Goal: Task Accomplishment & Management: Manage account settings

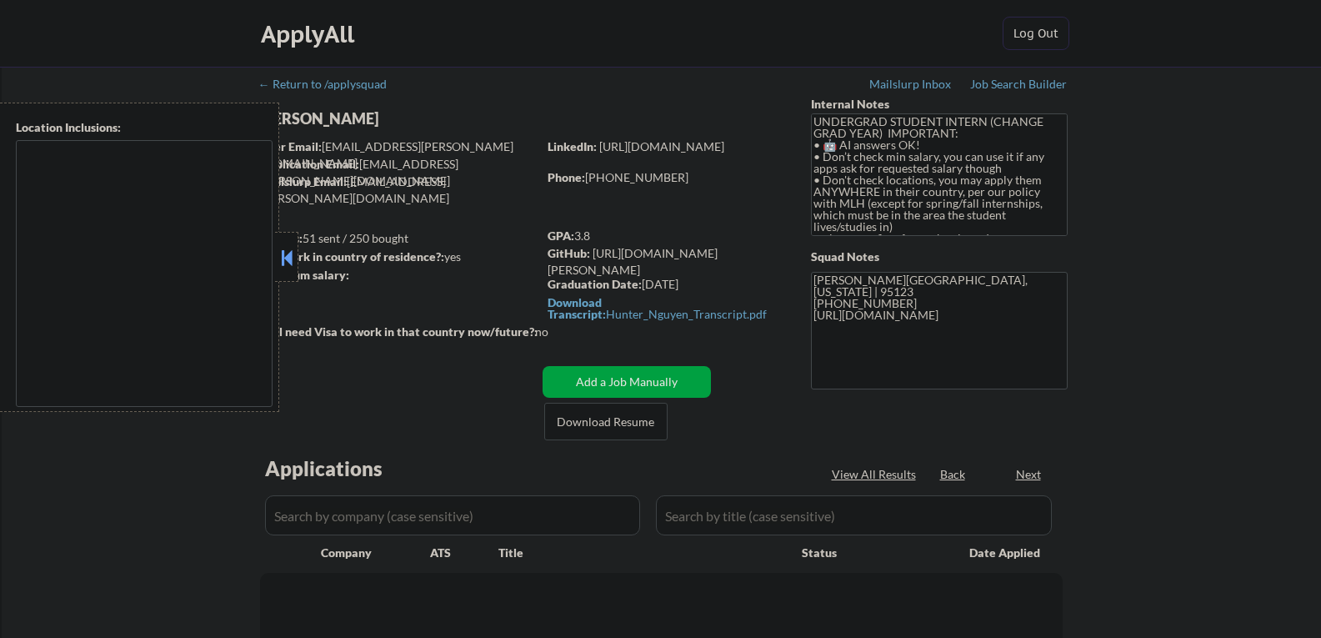
type textarea "country:[GEOGRAPHIC_DATA]"
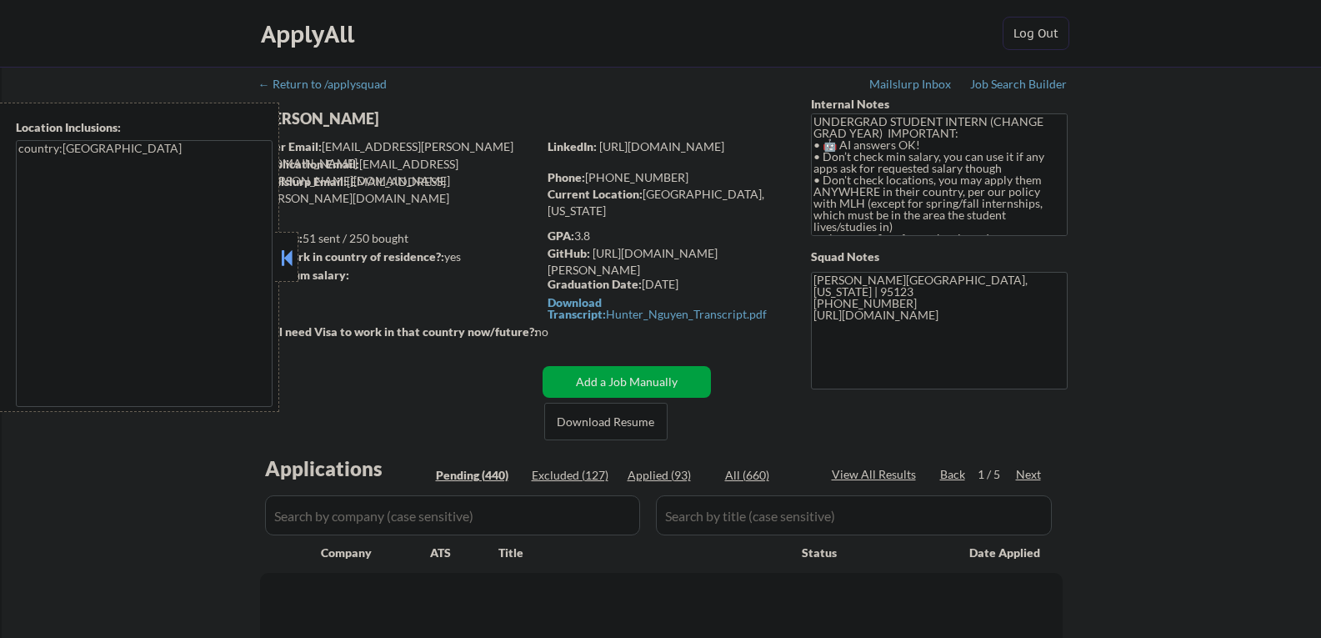
select select ""pending""
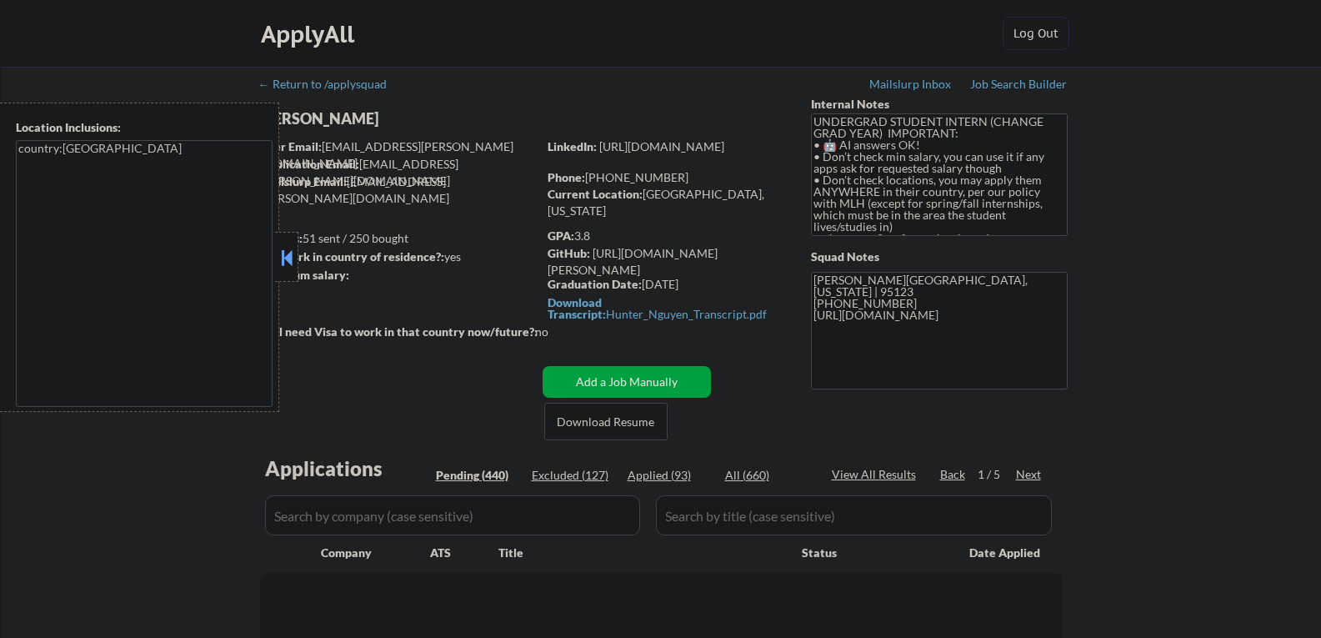
select select ""pending""
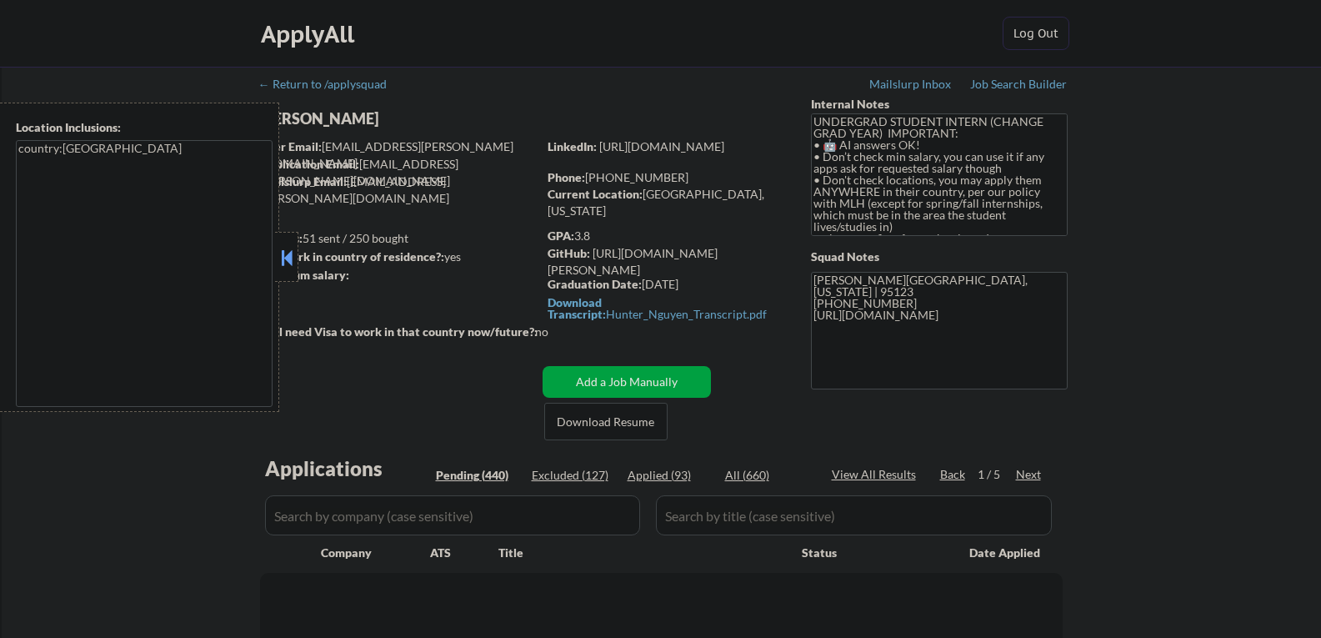
select select ""pending""
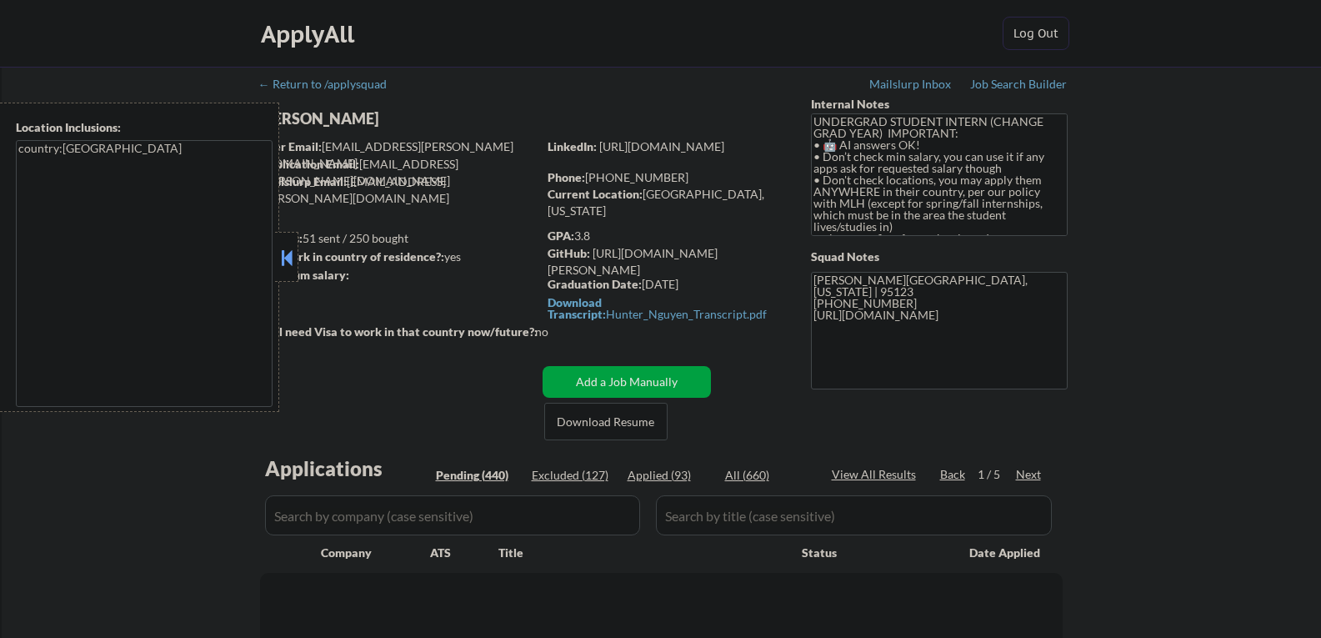
select select ""pending""
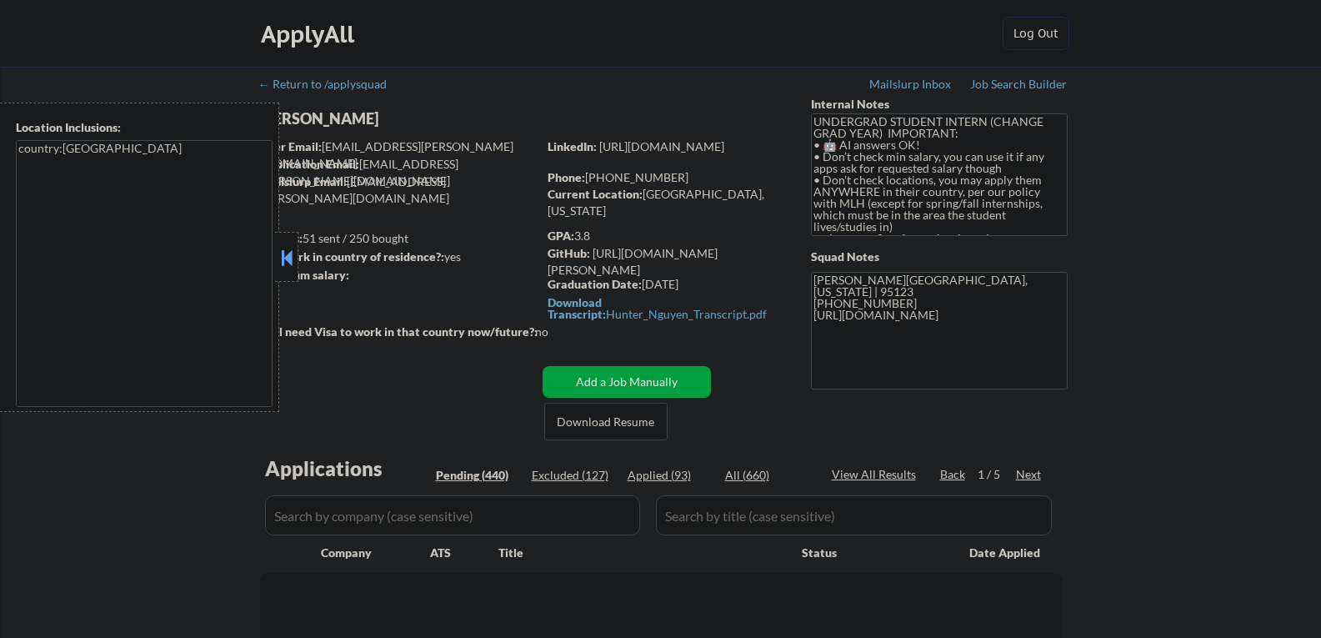
select select ""pending""
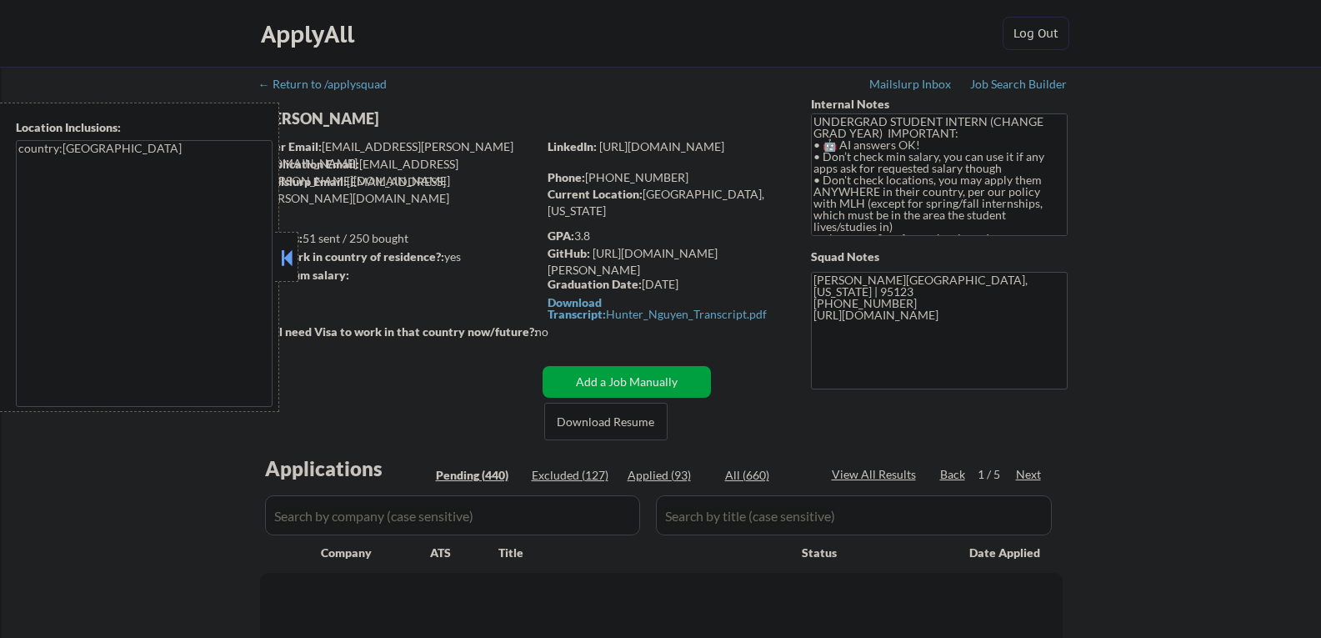
select select ""pending""
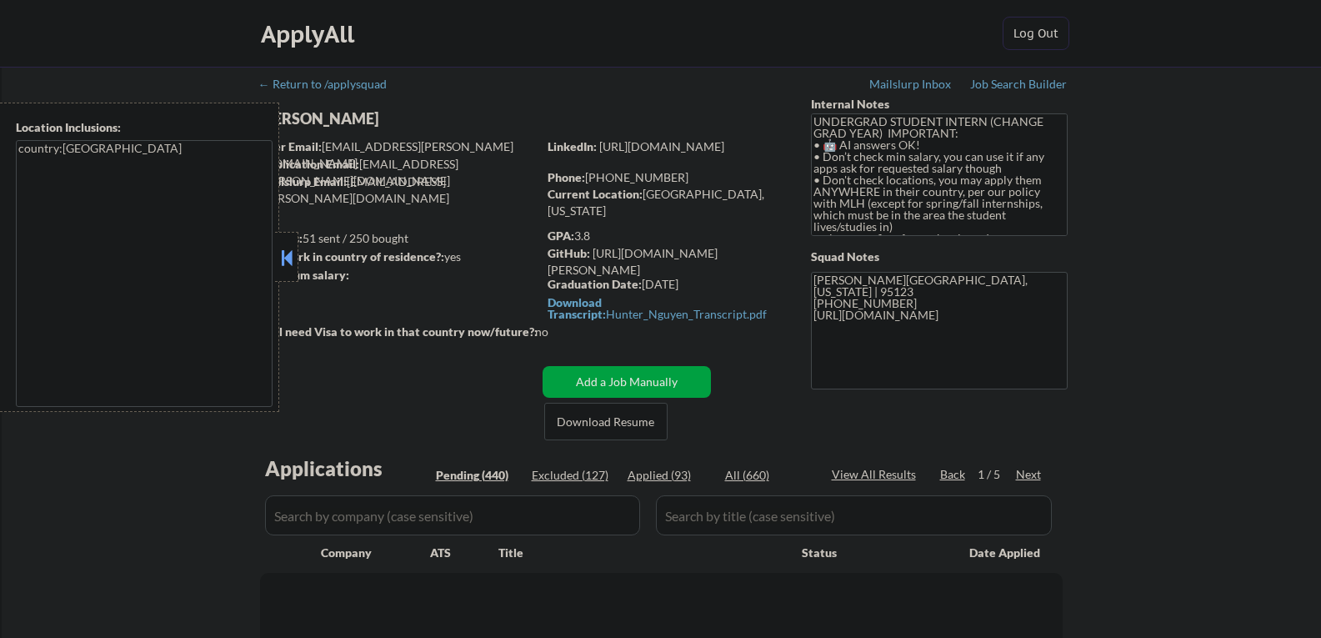
select select ""pending""
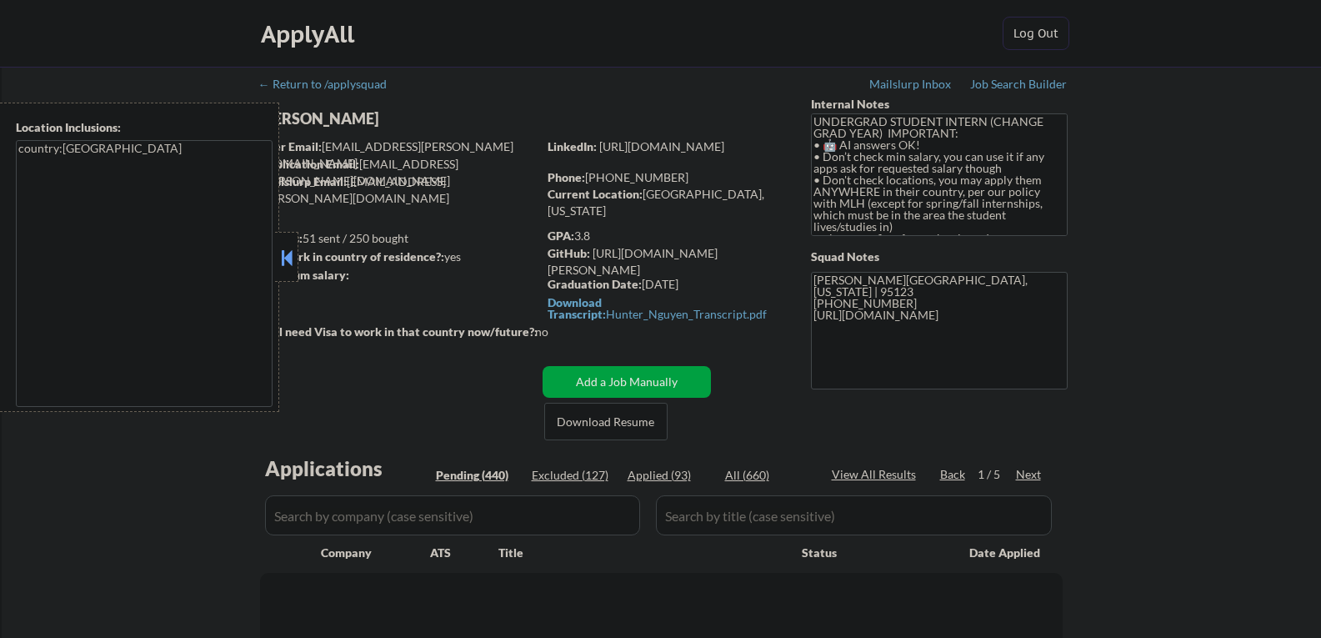
select select ""pending""
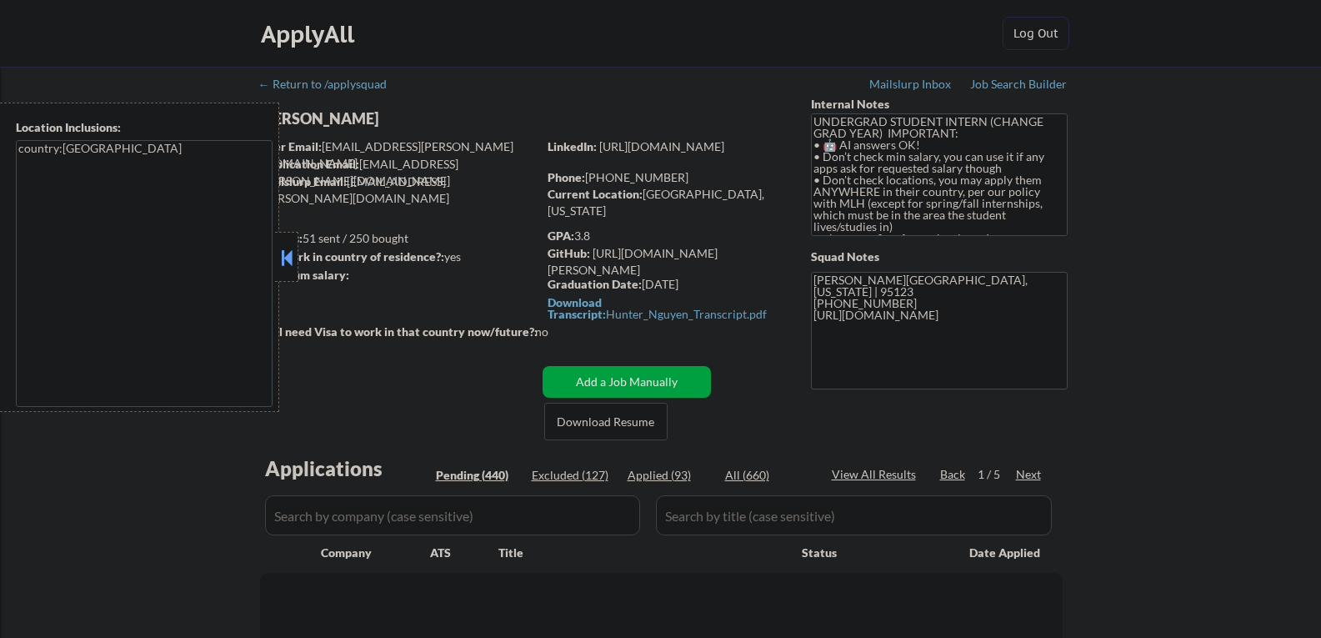
select select ""pending""
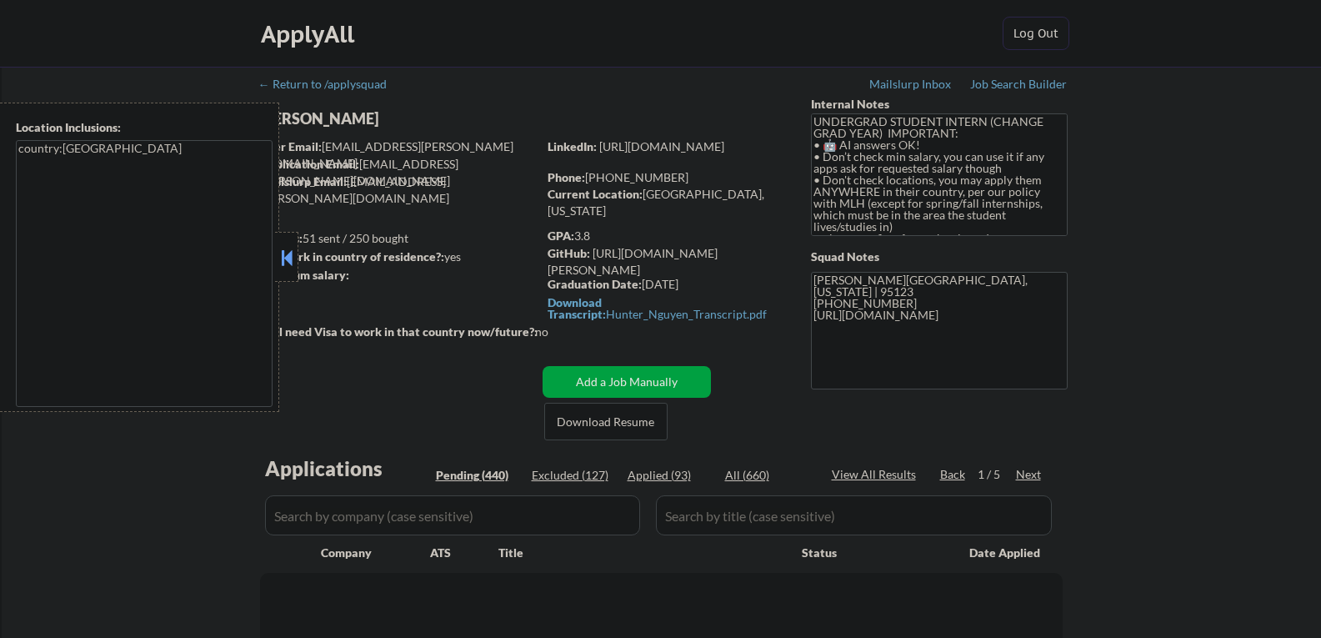
select select ""pending""
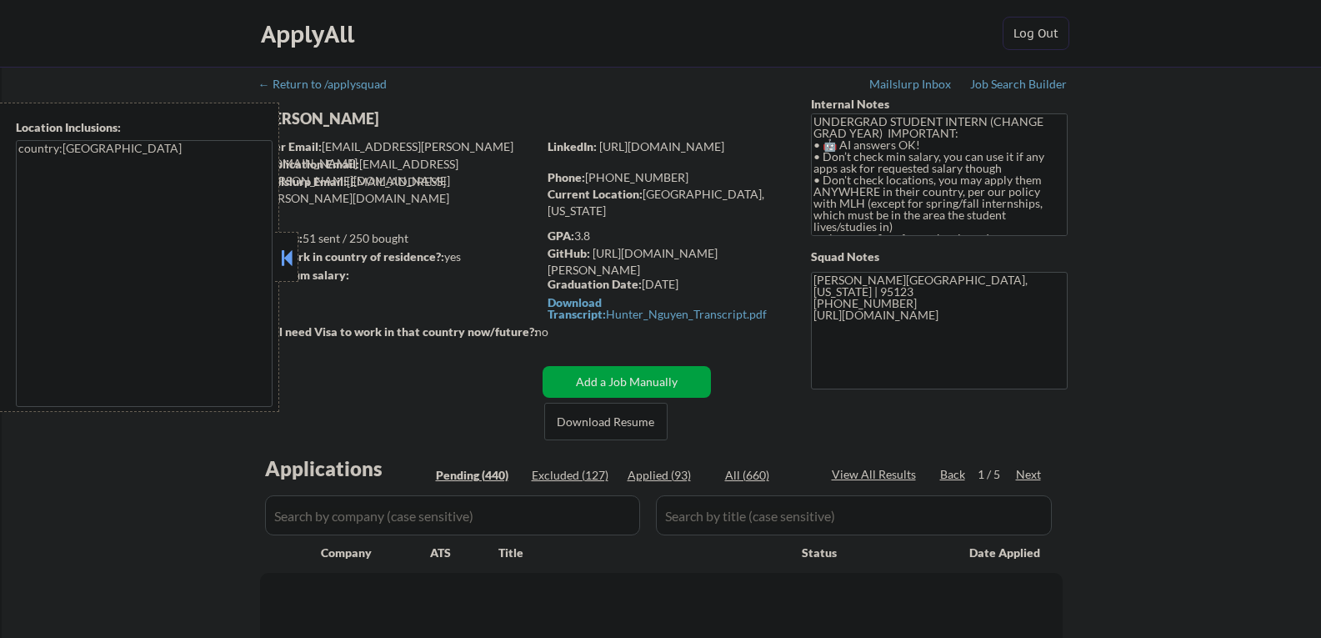
select select ""pending""
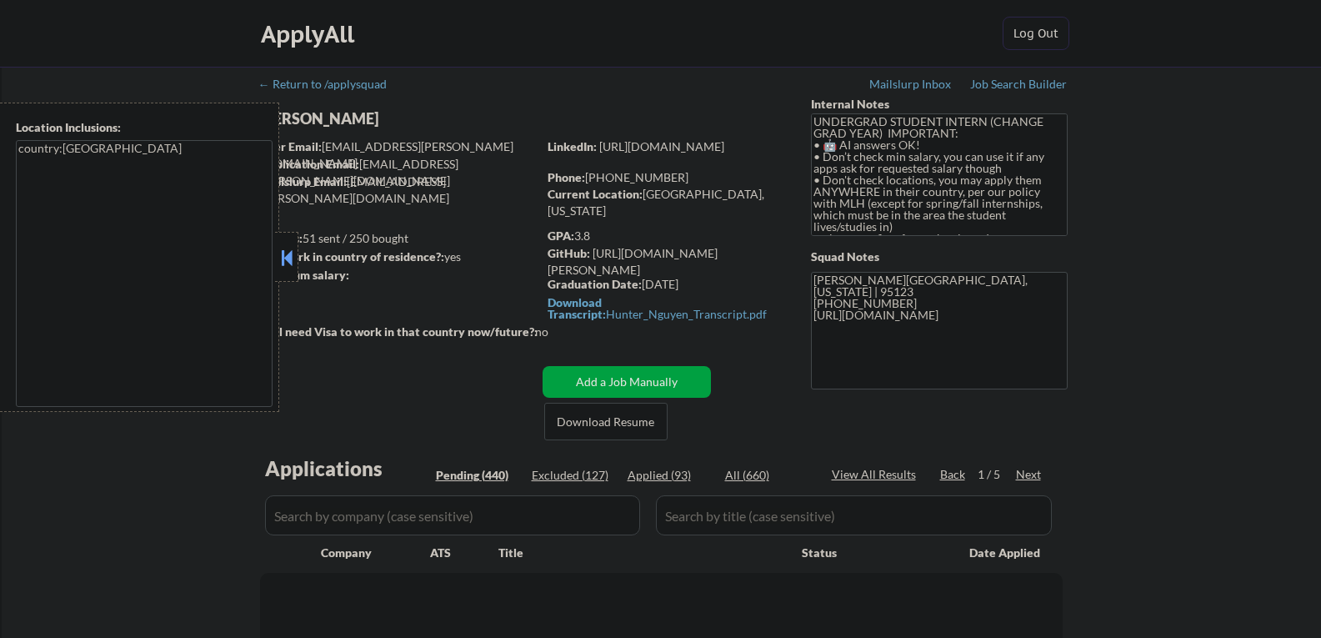
select select ""pending""
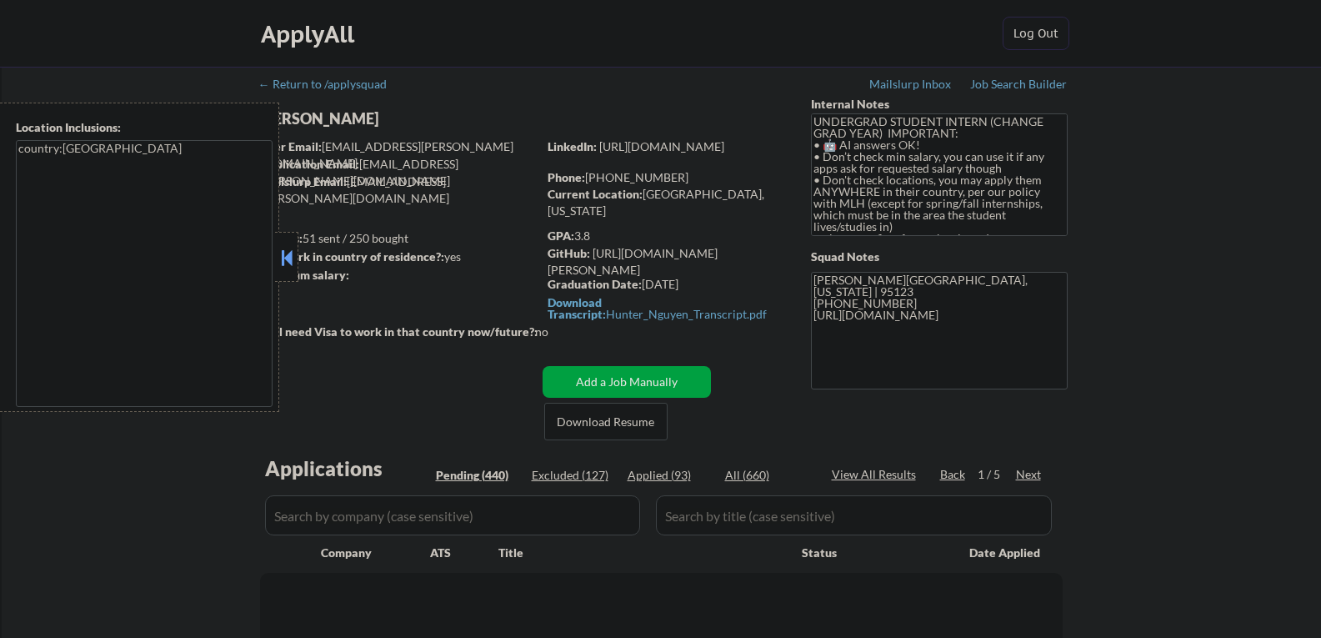
select select ""pending""
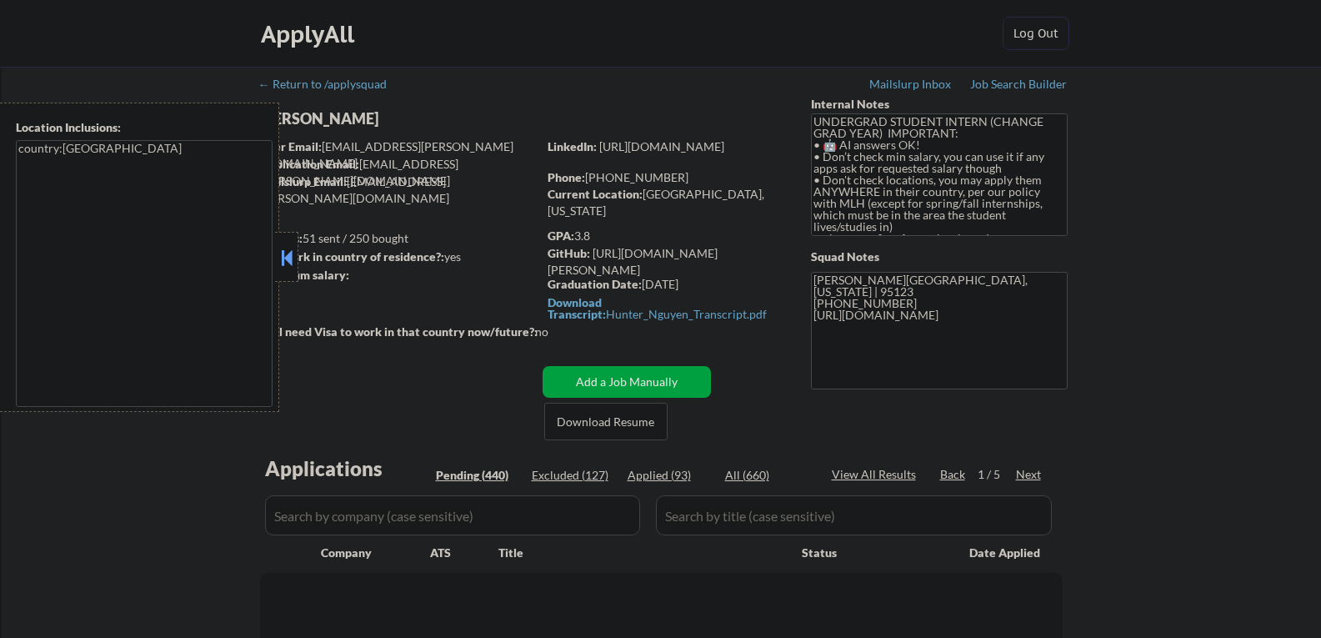
select select ""pending""
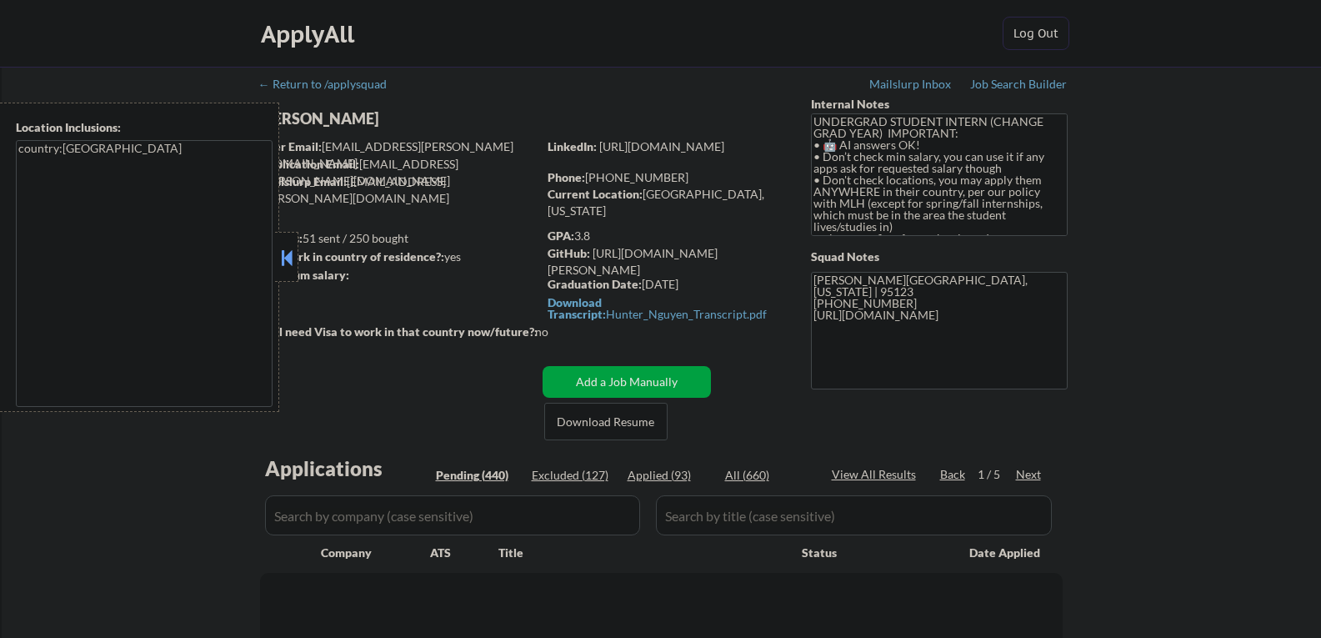
select select ""pending""
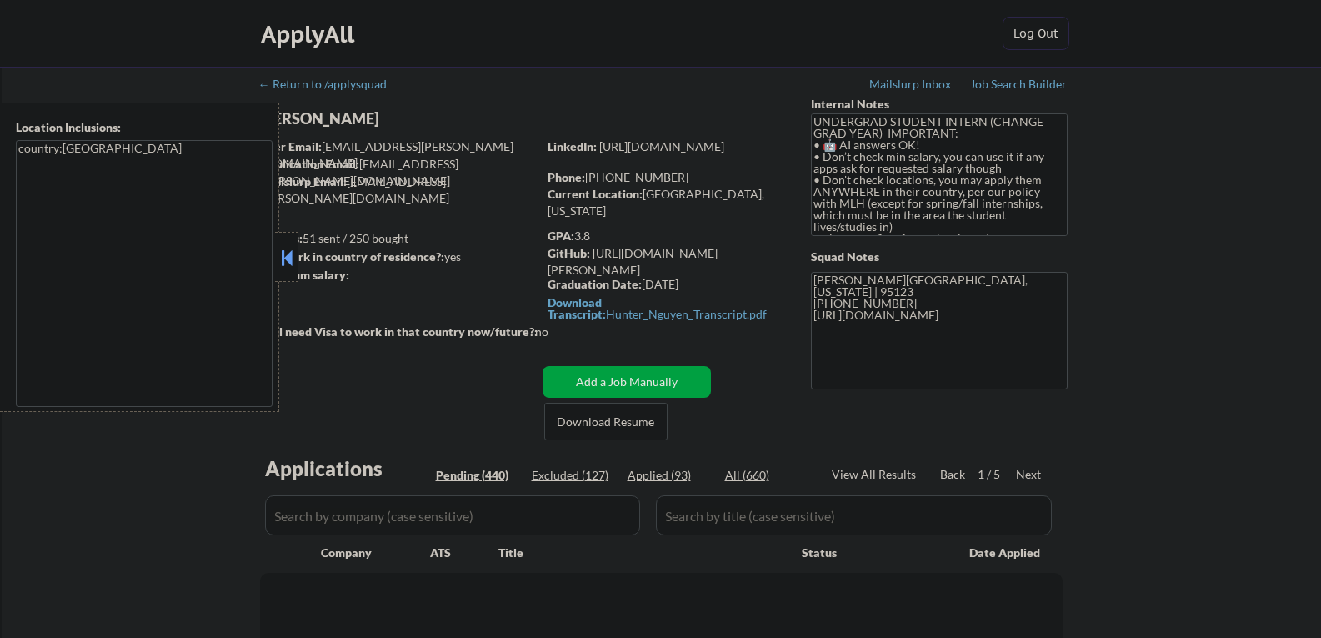
select select ""pending""
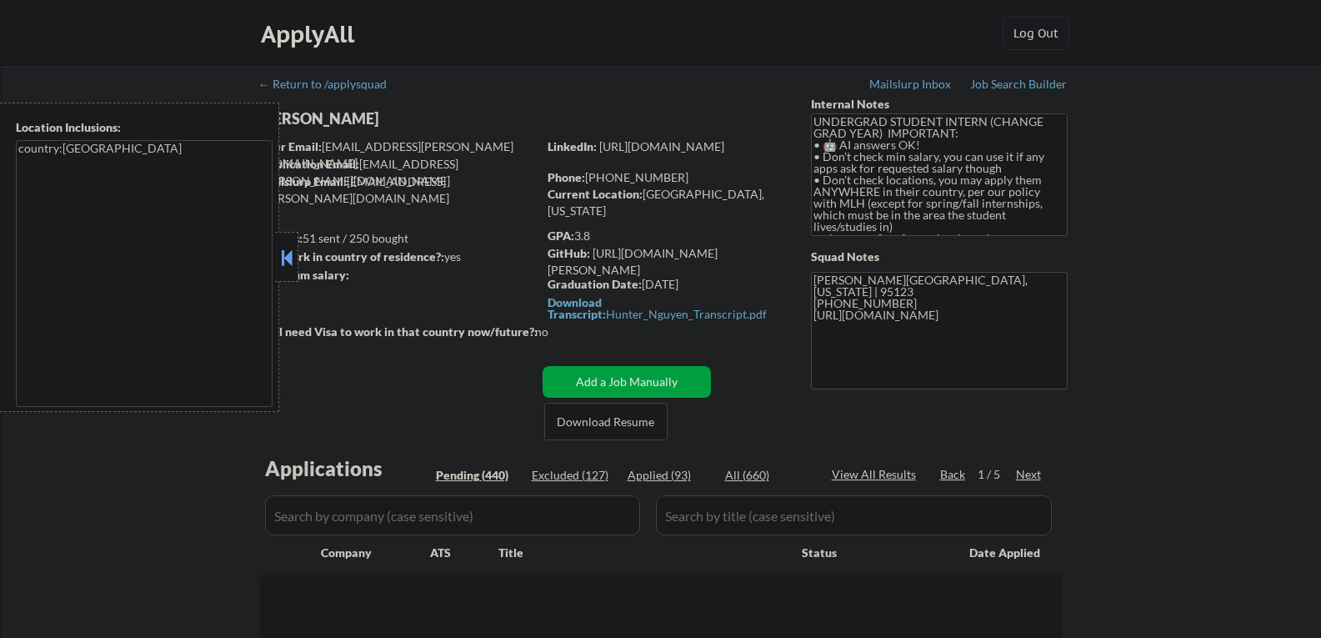
select select ""pending""
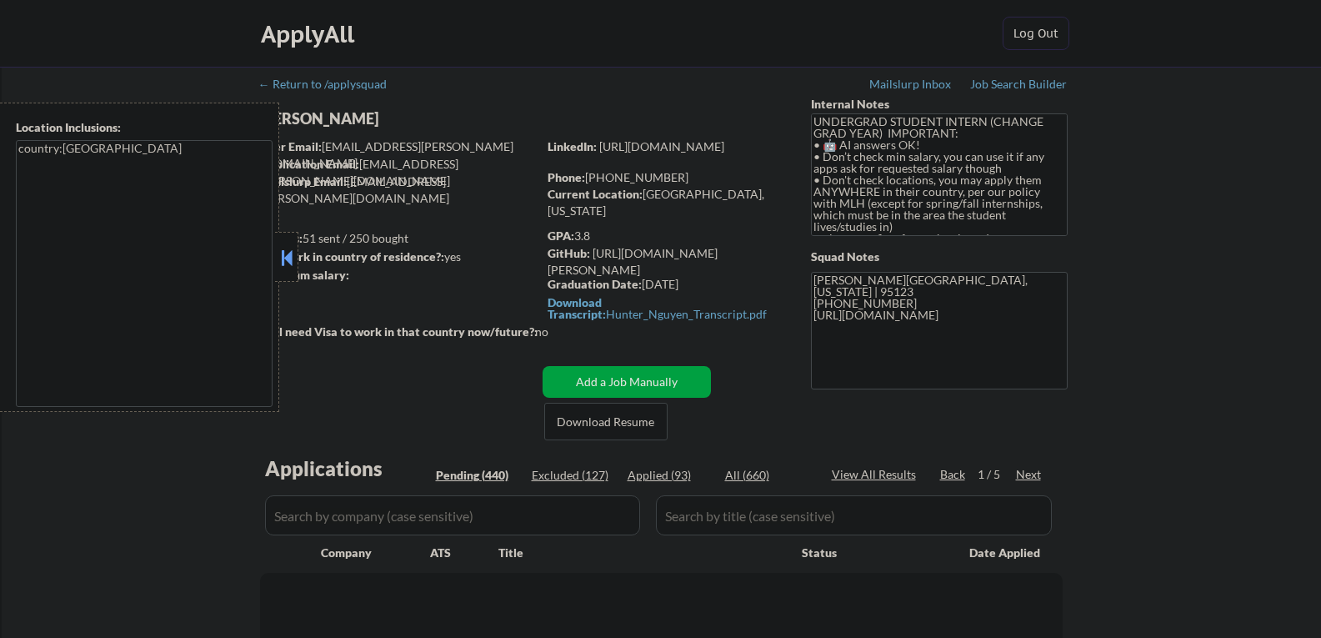
select select ""pending""
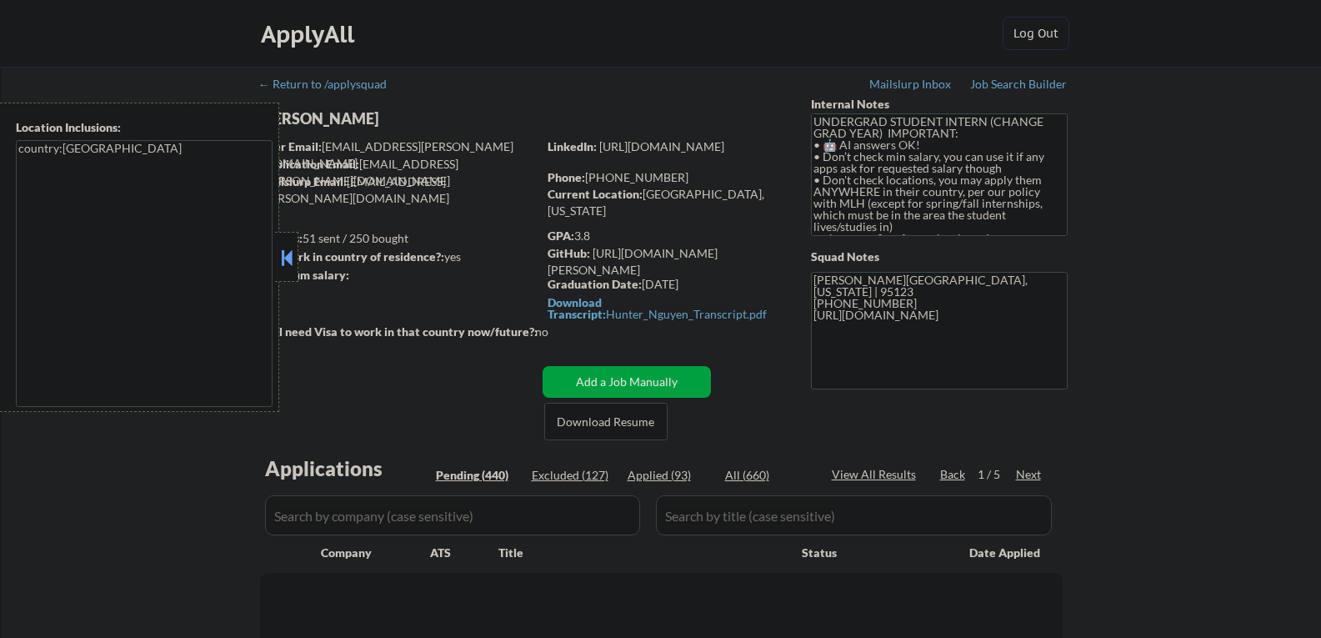
select select ""pending""
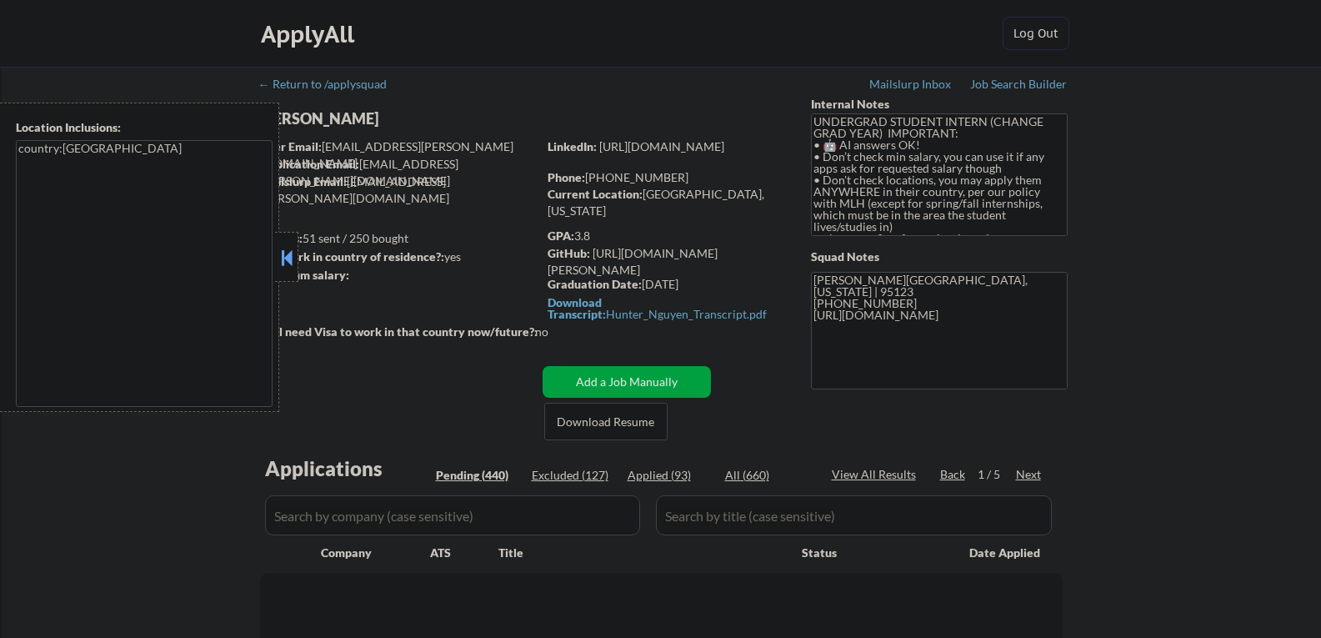
select select ""pending""
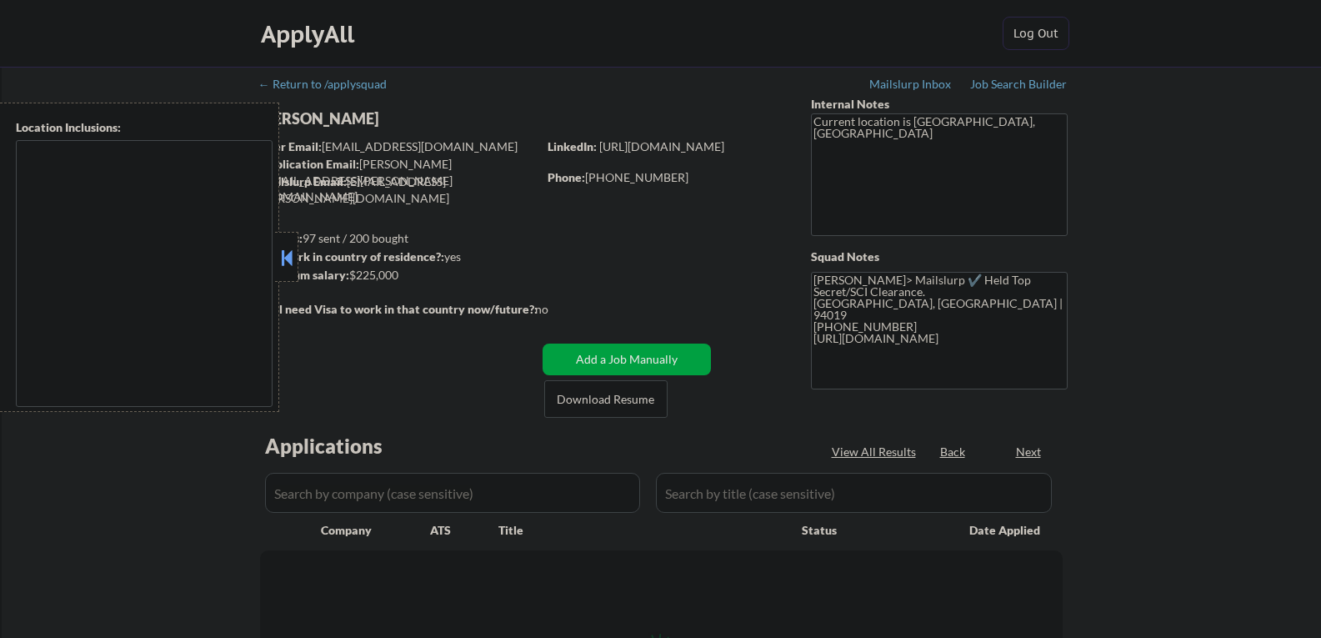
type textarea "[GEOGRAPHIC_DATA], [GEOGRAPHIC_DATA] [GEOGRAPHIC_DATA], [GEOGRAPHIC_DATA] [GEOG…"
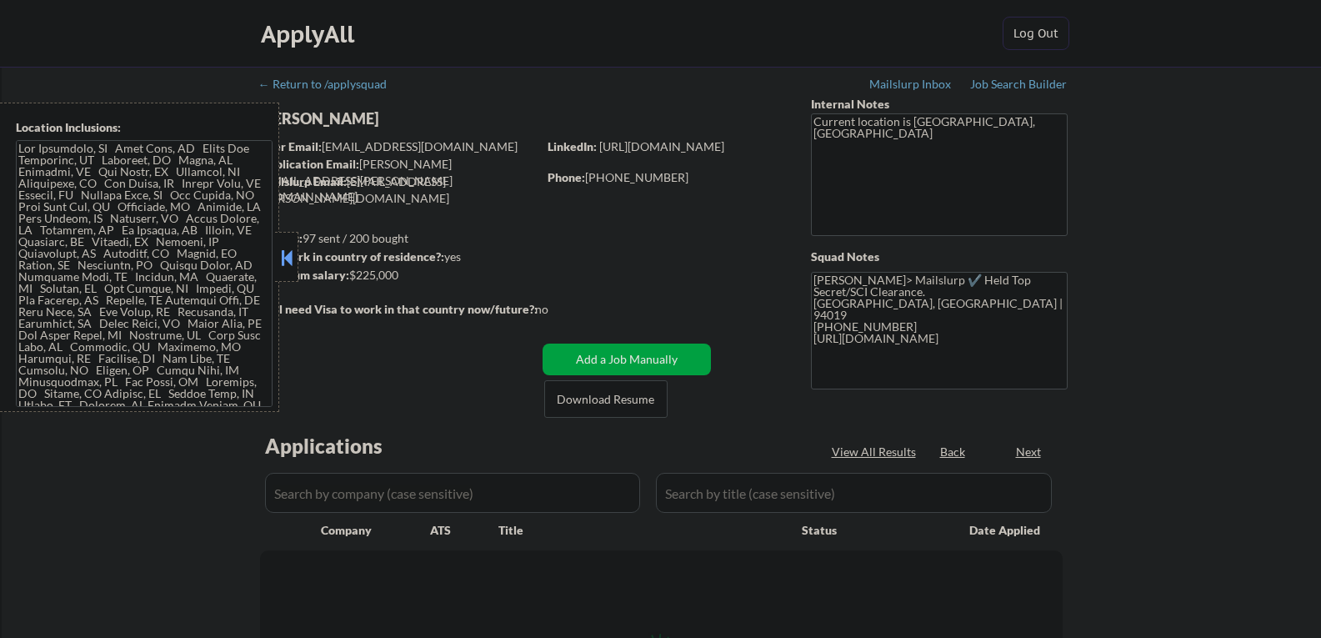
select select ""pending""
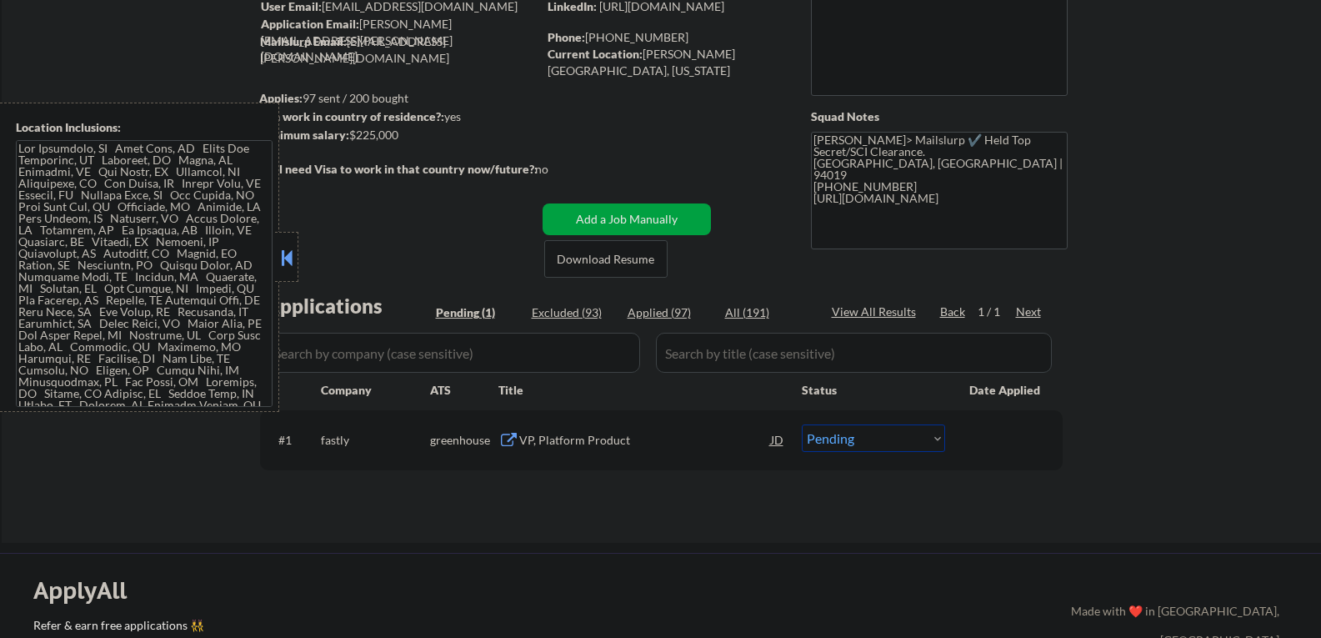
scroll to position [167, 0]
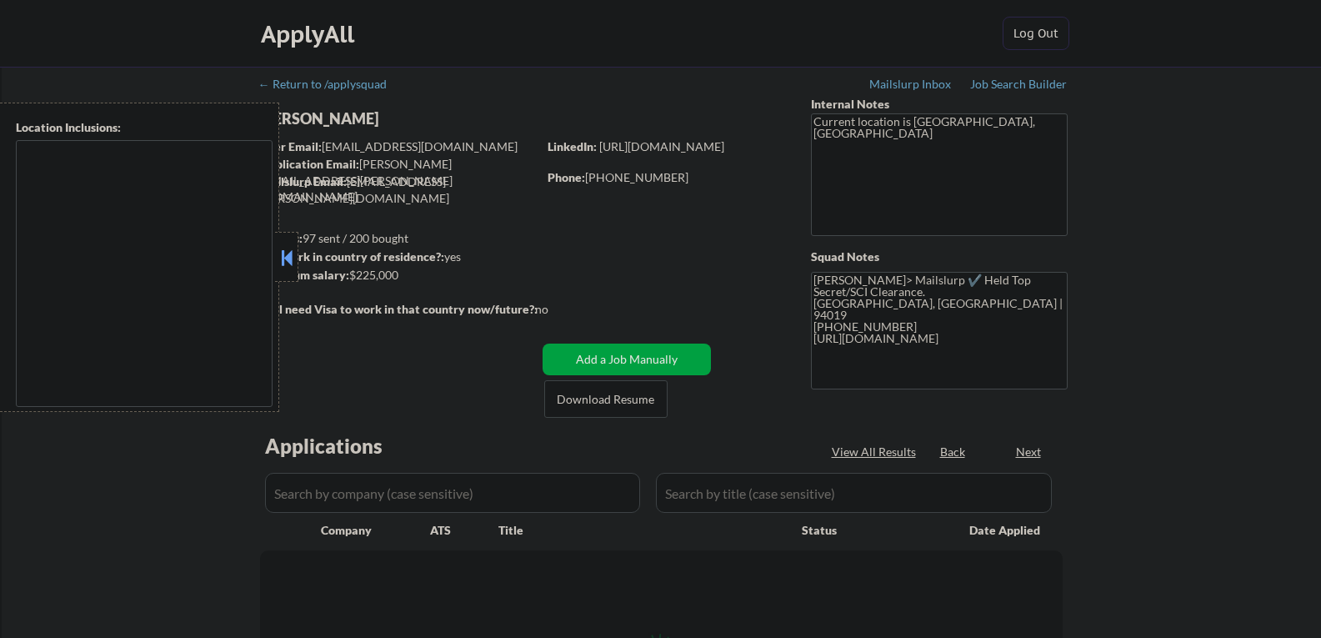
type textarea "[GEOGRAPHIC_DATA], [GEOGRAPHIC_DATA] [GEOGRAPHIC_DATA], [GEOGRAPHIC_DATA] [GEOG…"
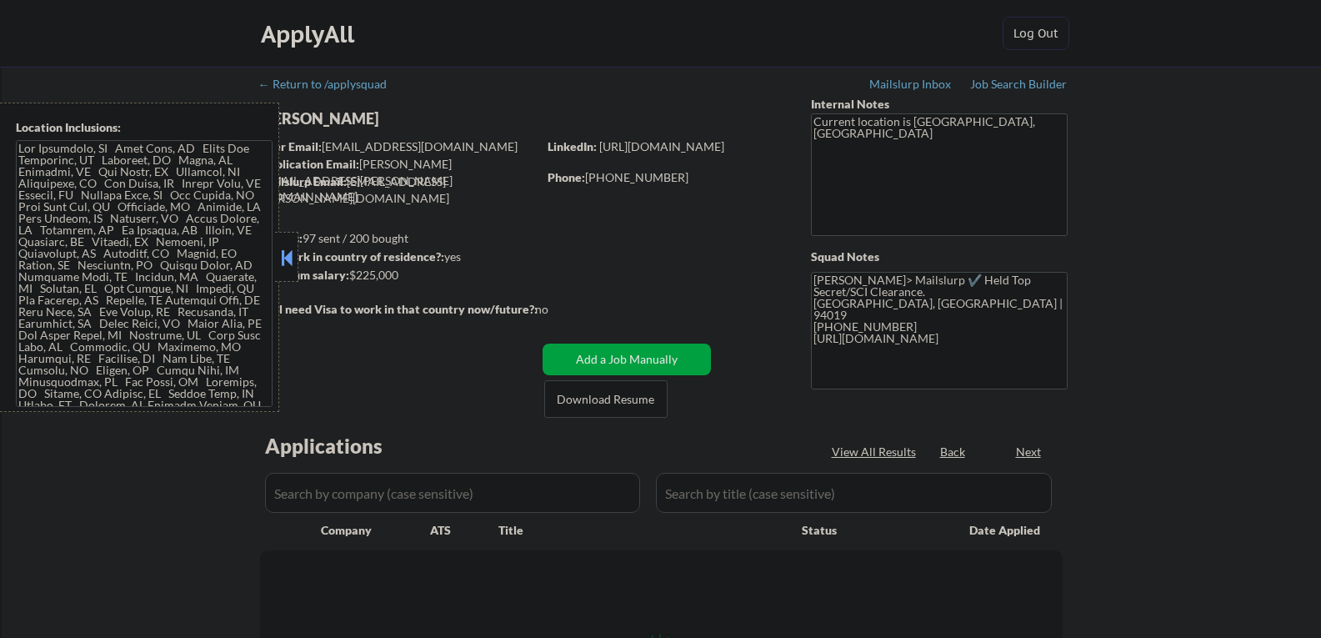
select select ""pending""
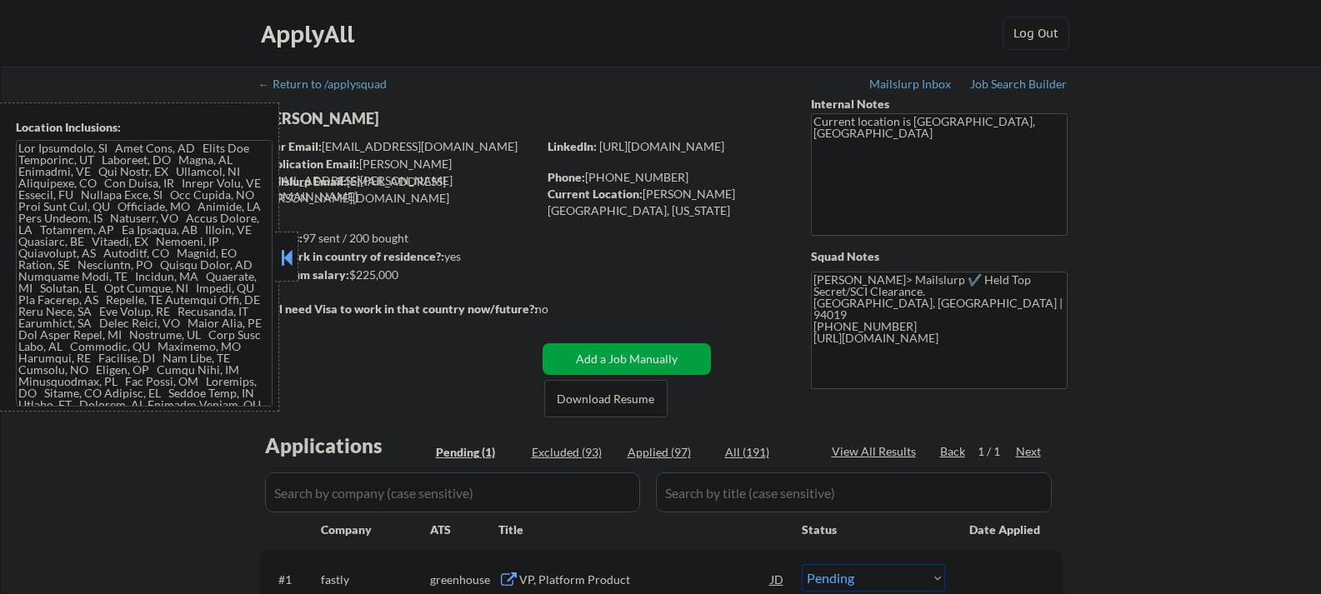
click at [285, 257] on button at bounding box center [287, 257] width 18 height 25
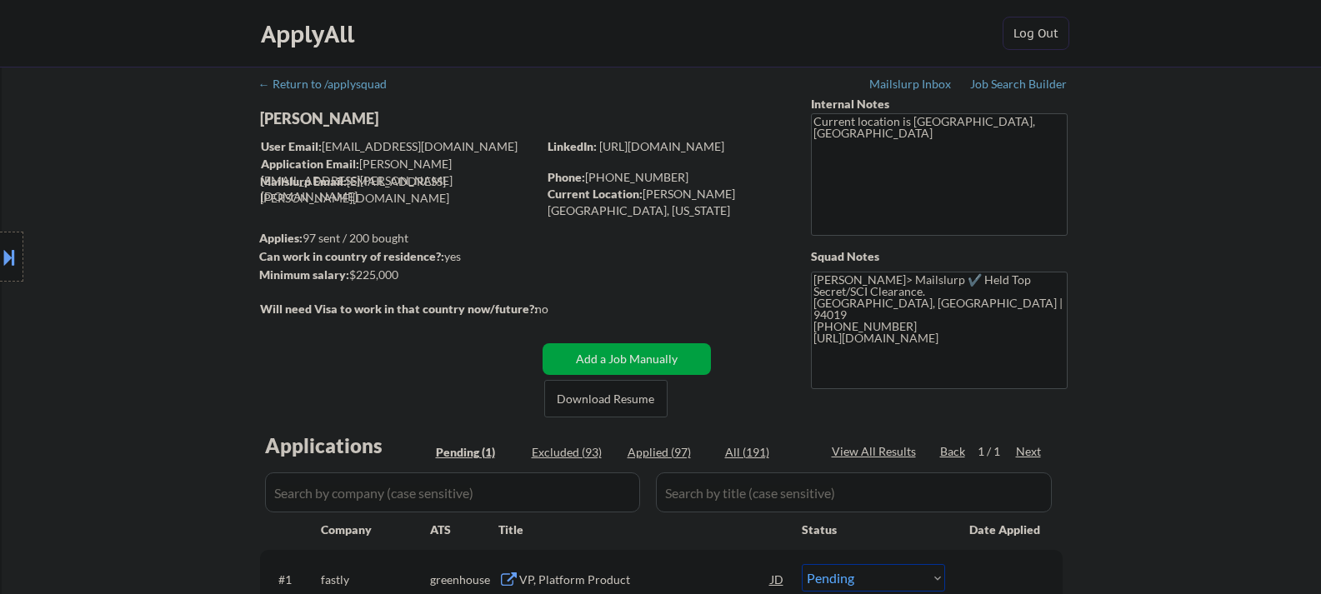
click at [303, 114] on div "[PERSON_NAME]" at bounding box center [431, 118] width 343 height 21
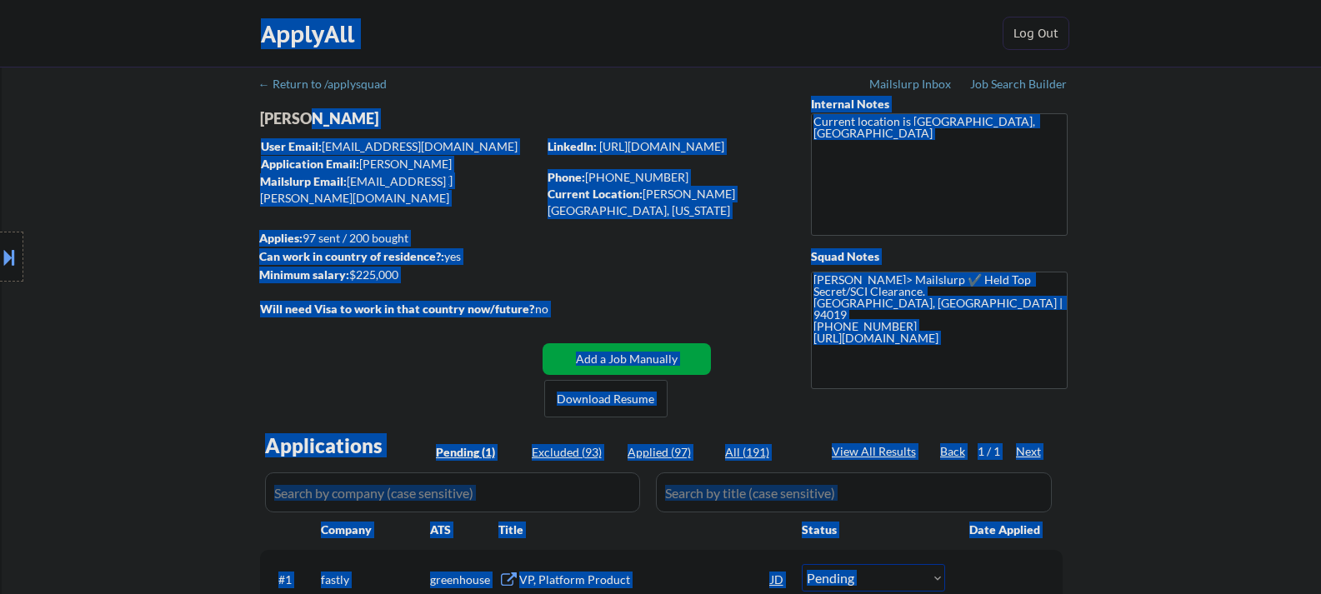
drag, startPoint x: 303, startPoint y: 114, endPoint x: 271, endPoint y: 111, distance: 32.7
click at [271, 111] on body "← Return to /applysquad Mailslurp Inbox Job Search Builder Devin Jones User Ema…" at bounding box center [660, 297] width 1321 height 594
click at [271, 118] on div "Location Inclusions:" at bounding box center [149, 257] width 298 height 309
click at [273, 118] on div "Location Inclusions:" at bounding box center [149, 257] width 298 height 309
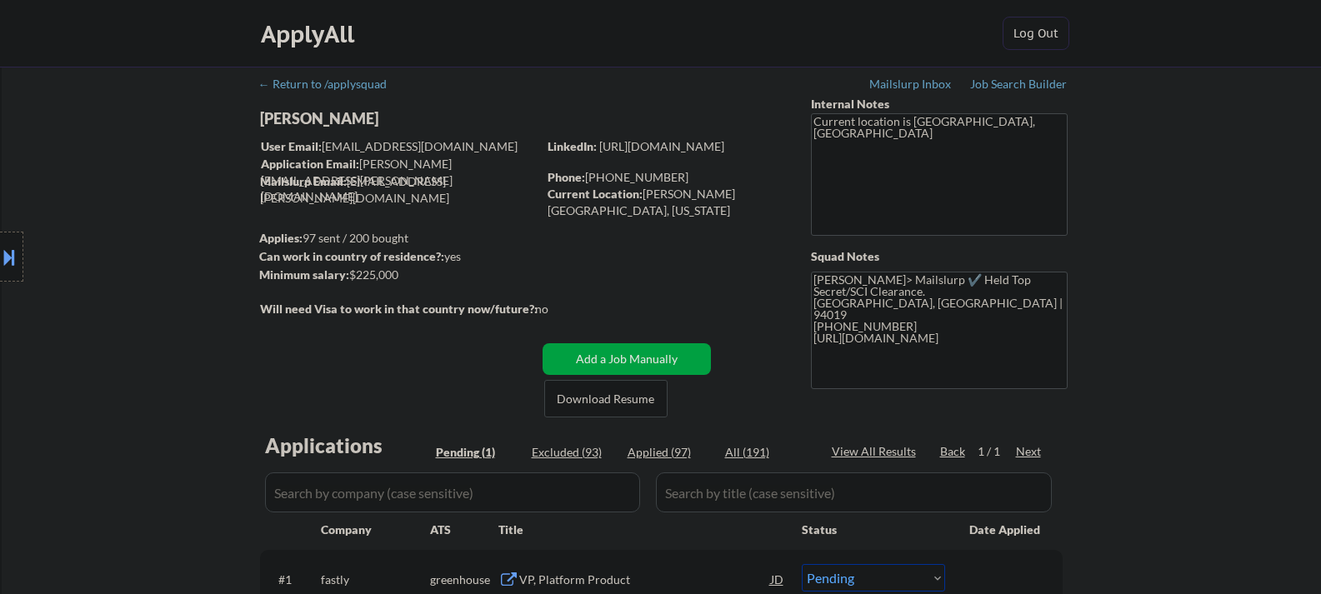
click at [284, 116] on div "Location Inclusions:" at bounding box center [149, 257] width 298 height 309
click at [285, 118] on div "Location Inclusions:" at bounding box center [149, 257] width 298 height 309
click at [272, 117] on div "Location Inclusions:" at bounding box center [149, 257] width 298 height 309
click at [286, 117] on div "Location Inclusions:" at bounding box center [149, 257] width 298 height 309
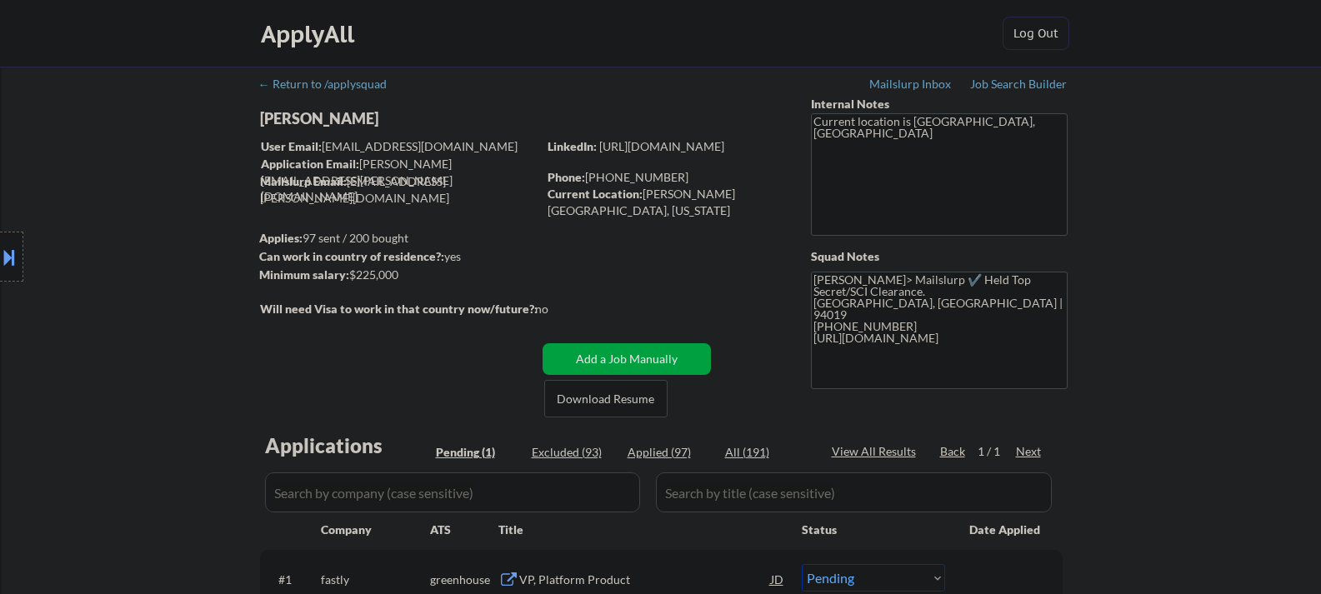
click at [325, 115] on div "Devin Jones" at bounding box center [431, 118] width 343 height 21
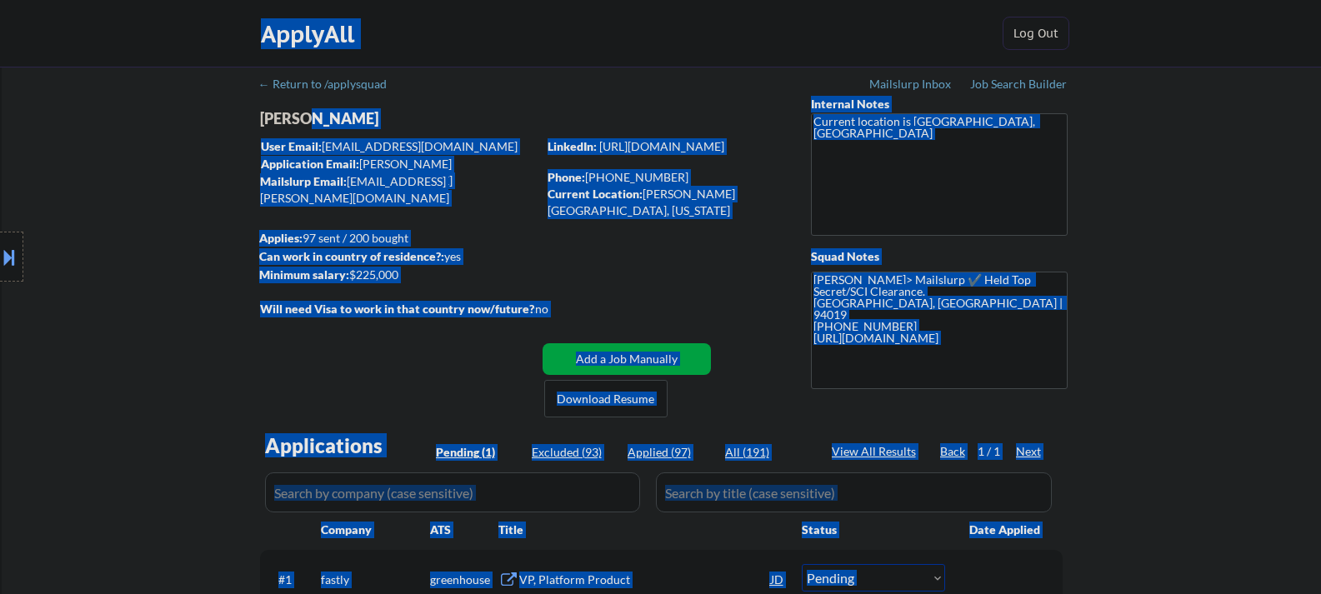
drag, startPoint x: 325, startPoint y: 115, endPoint x: 284, endPoint y: 113, distance: 40.9
click at [284, 113] on body "← Return to /applysquad Mailslurp Inbox Job Search Builder Devin Jones User Ema…" at bounding box center [660, 297] width 1321 height 594
click at [278, 116] on div "Location Inclusions:" at bounding box center [149, 257] width 298 height 309
drag, startPoint x: 273, startPoint y: 120, endPoint x: 344, endPoint y: 120, distance: 70.8
click at [344, 120] on body "← Return to /applysquad Mailslurp Inbox Job Search Builder Devin Jones User Ema…" at bounding box center [660, 297] width 1321 height 594
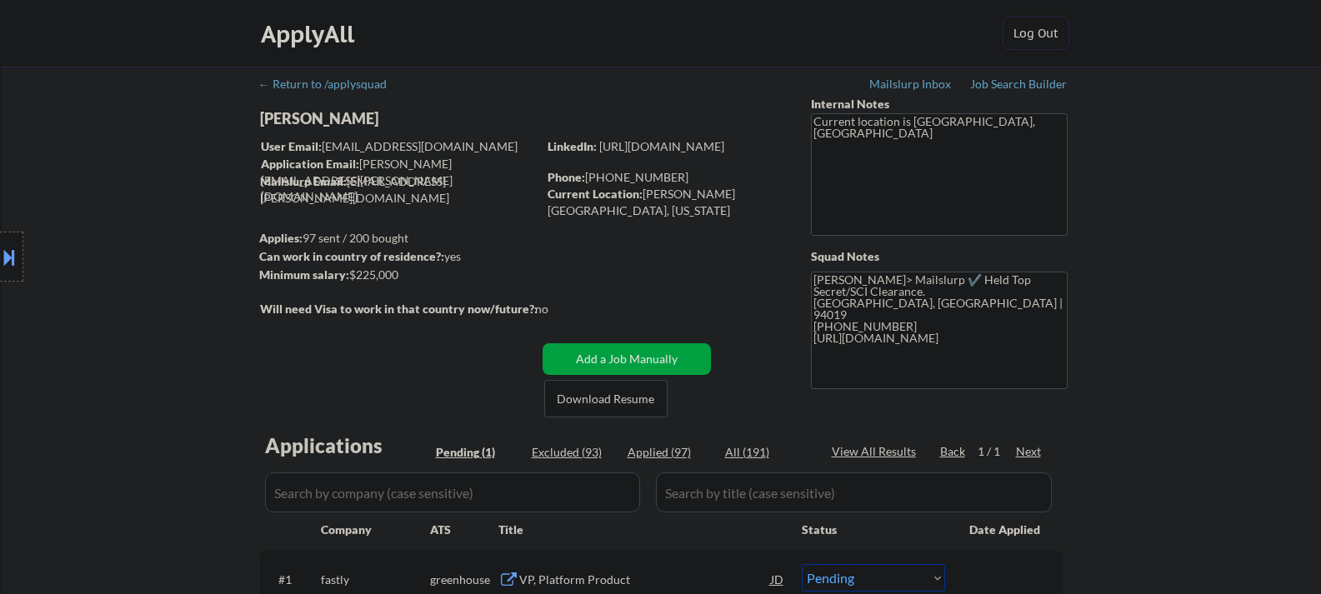
click at [319, 116] on div "Devin Jones" at bounding box center [431, 118] width 343 height 21
copy div "Devin Jones"
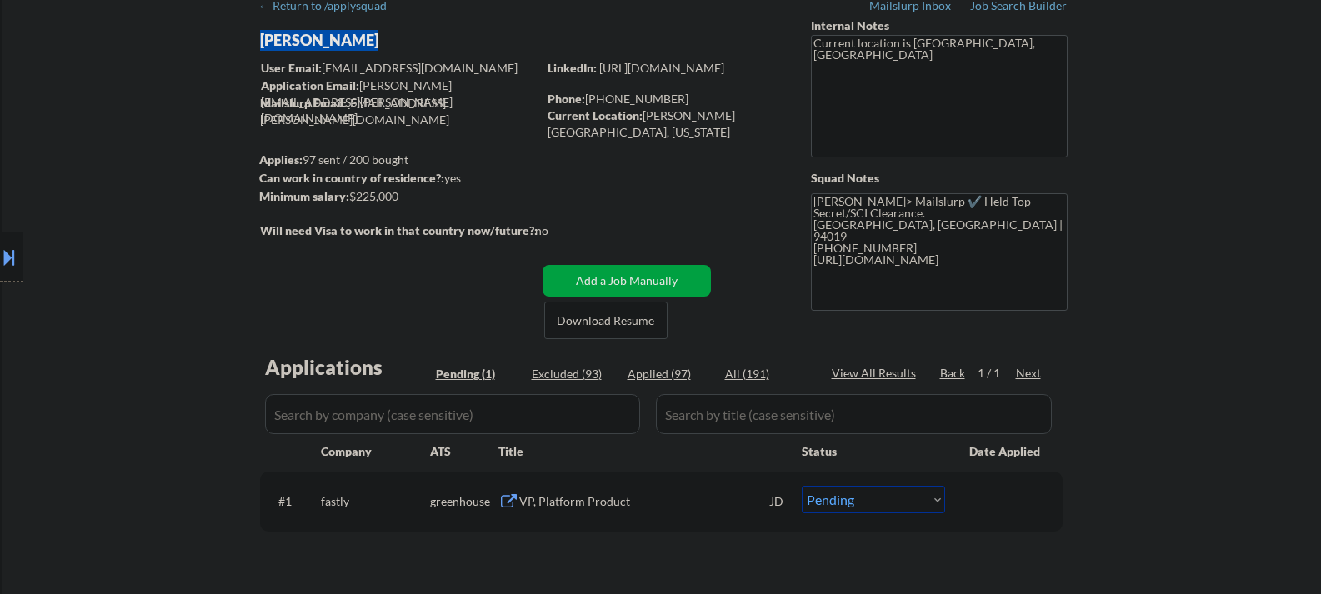
scroll to position [83, 0]
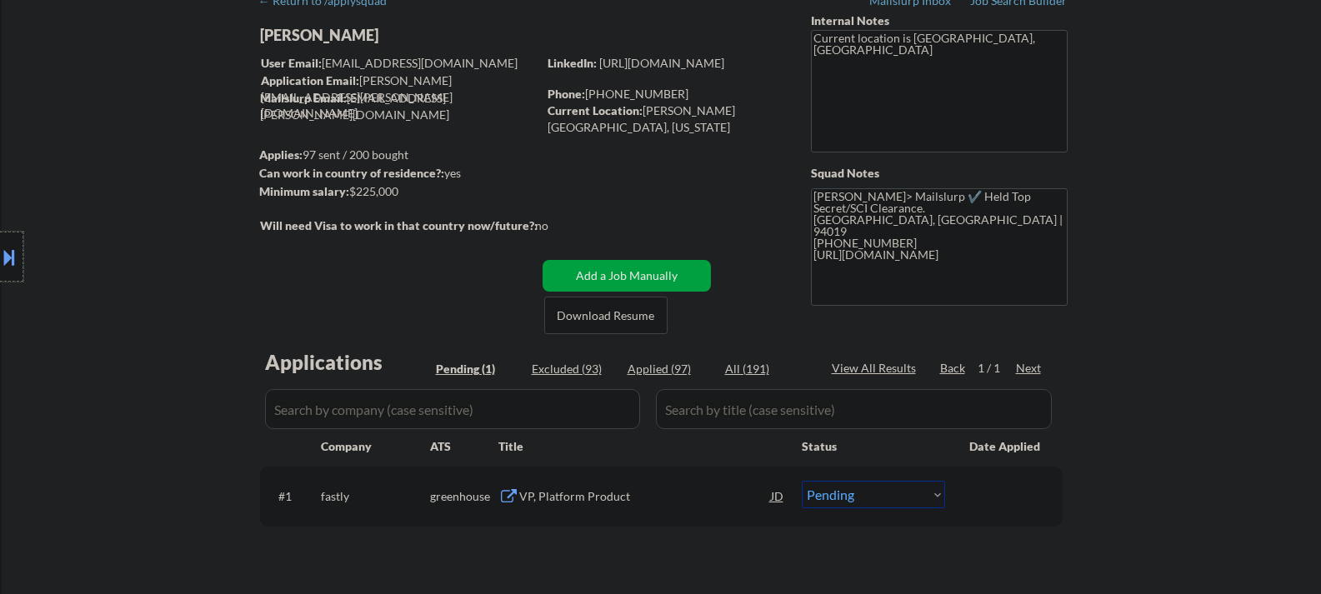
click at [8, 238] on div at bounding box center [11, 257] width 23 height 50
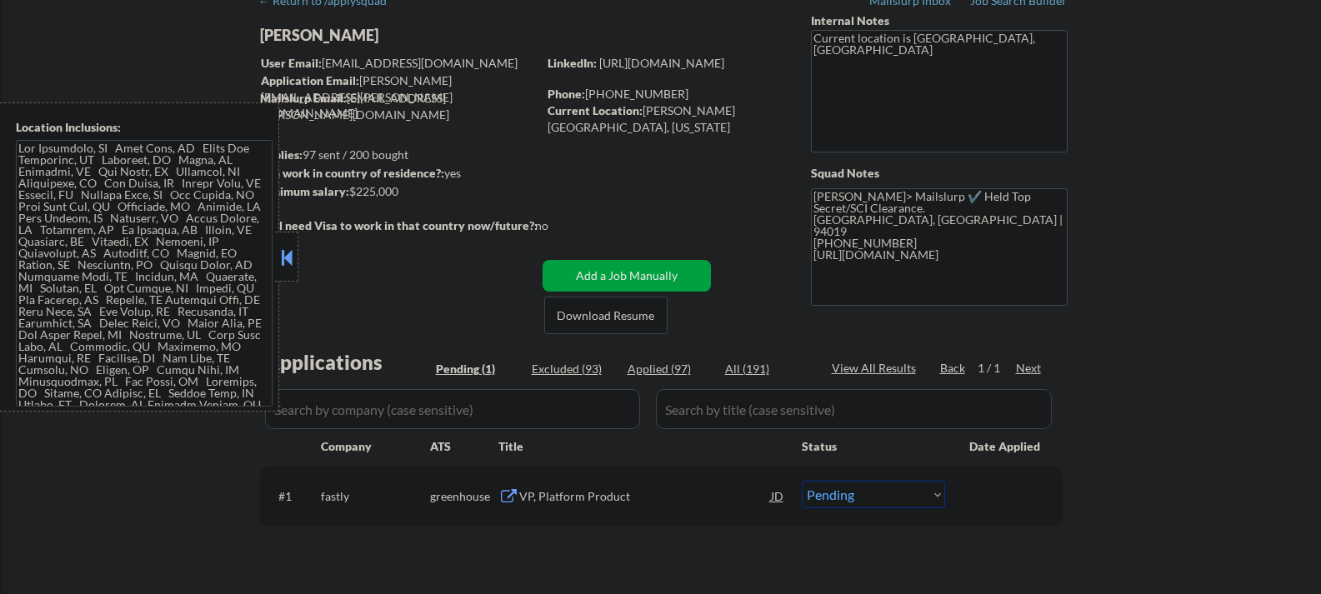
click at [292, 249] on button at bounding box center [287, 257] width 18 height 25
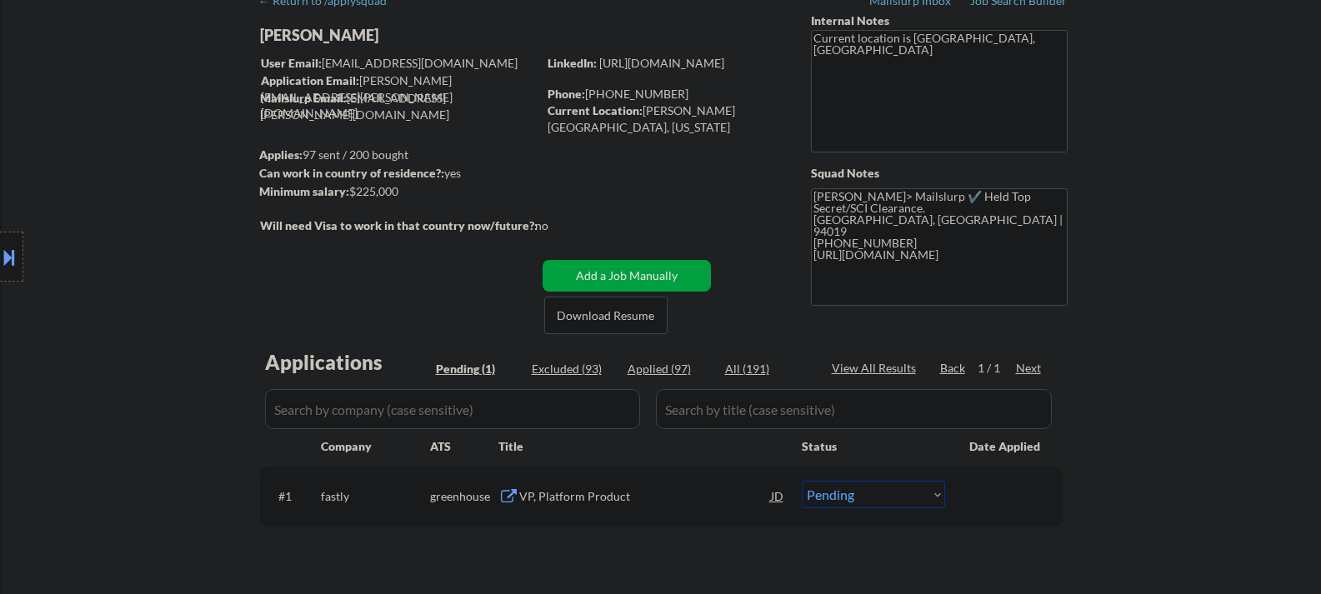
click at [853, 490] on select "Choose an option... Pending Applied Excluded (Questions) Excluded (Expired) Exc…" at bounding box center [873, 495] width 143 height 28
select select ""applied""
click at [802, 481] on select "Choose an option... Pending Applied Excluded (Questions) Excluded (Expired) Exc…" at bounding box center [873, 495] width 143 height 28
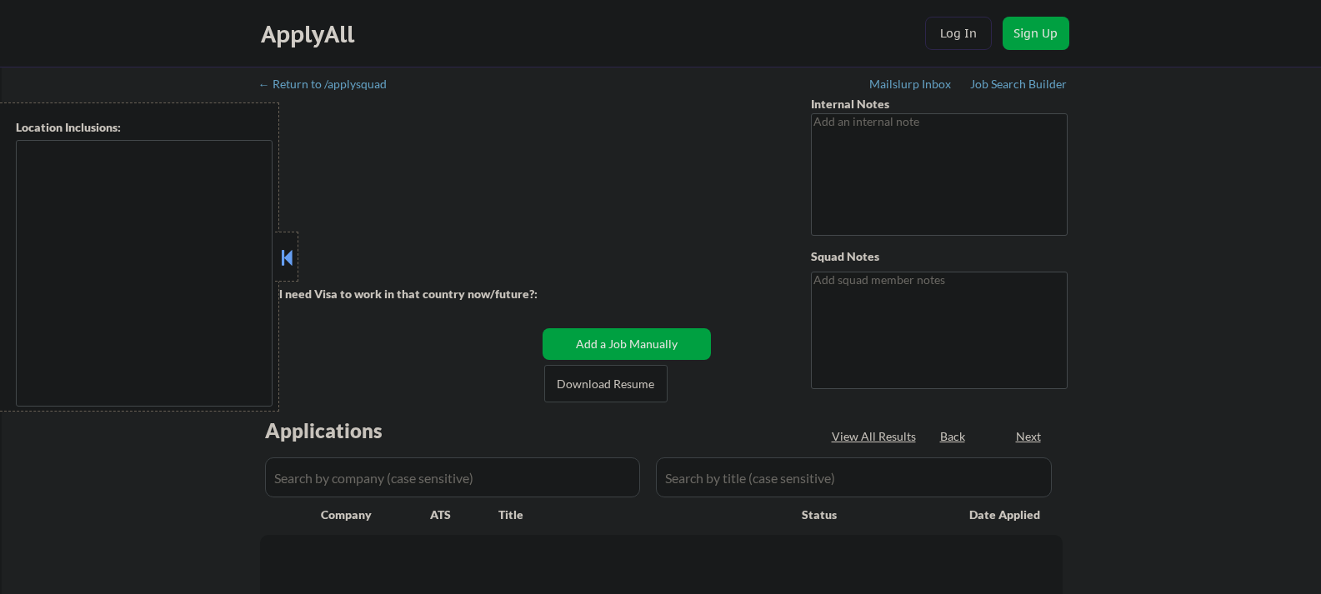
type textarea "AI outreach - 8/4 AB YOU CAN USE AI - 8/4 AB"
type textarea "Frank ✔️ Miami, FL | 33131 305-972-5408 https://www.linkedin.com/in/murad-khan-…"
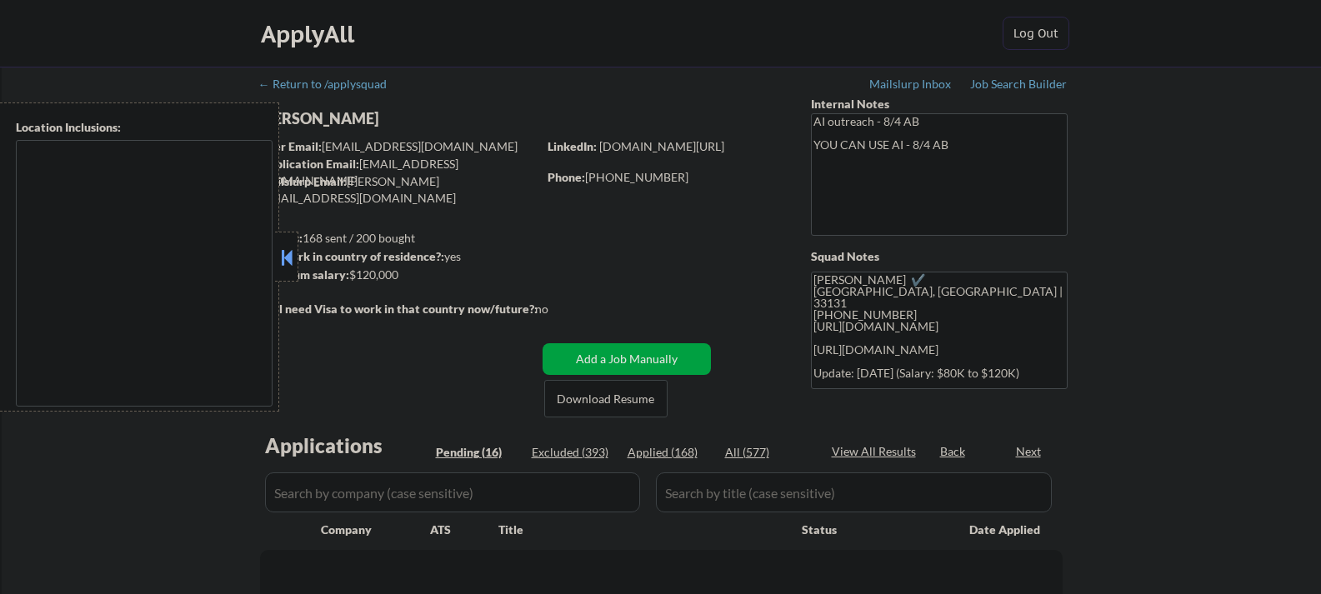
type textarea "Miami, FL Miami Beach, FL Coral Gables, FL Key Biscayne, FL South Miami, FL Wes…"
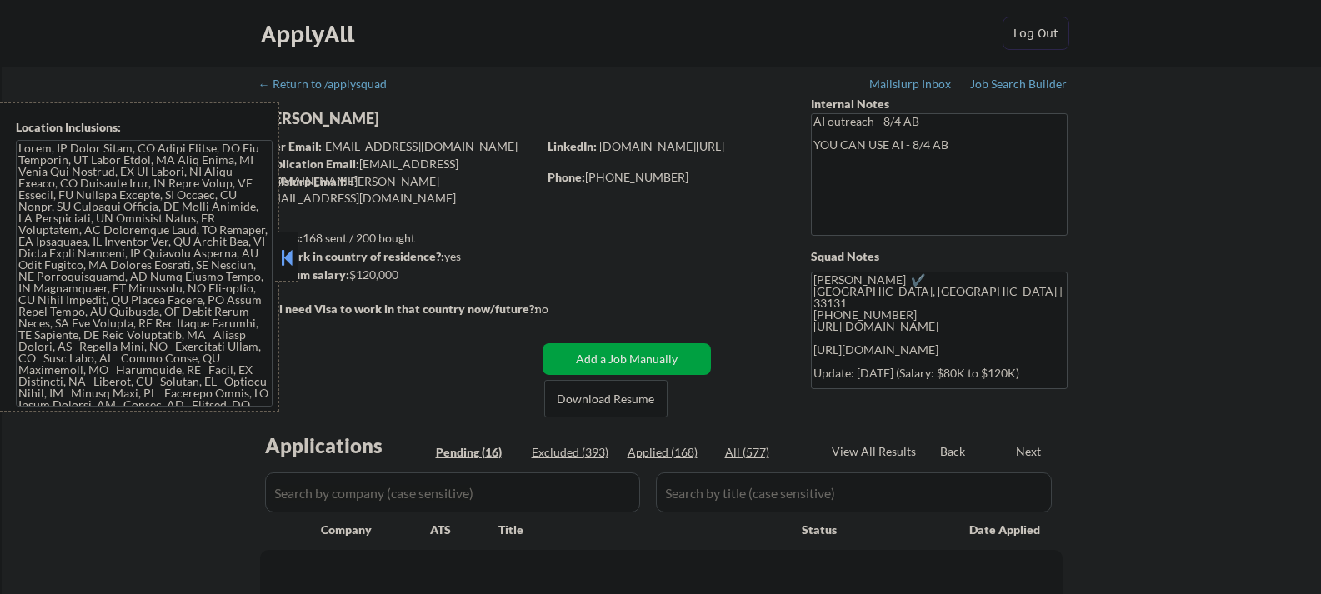
click at [292, 250] on button at bounding box center [287, 257] width 18 height 25
select select ""pending""
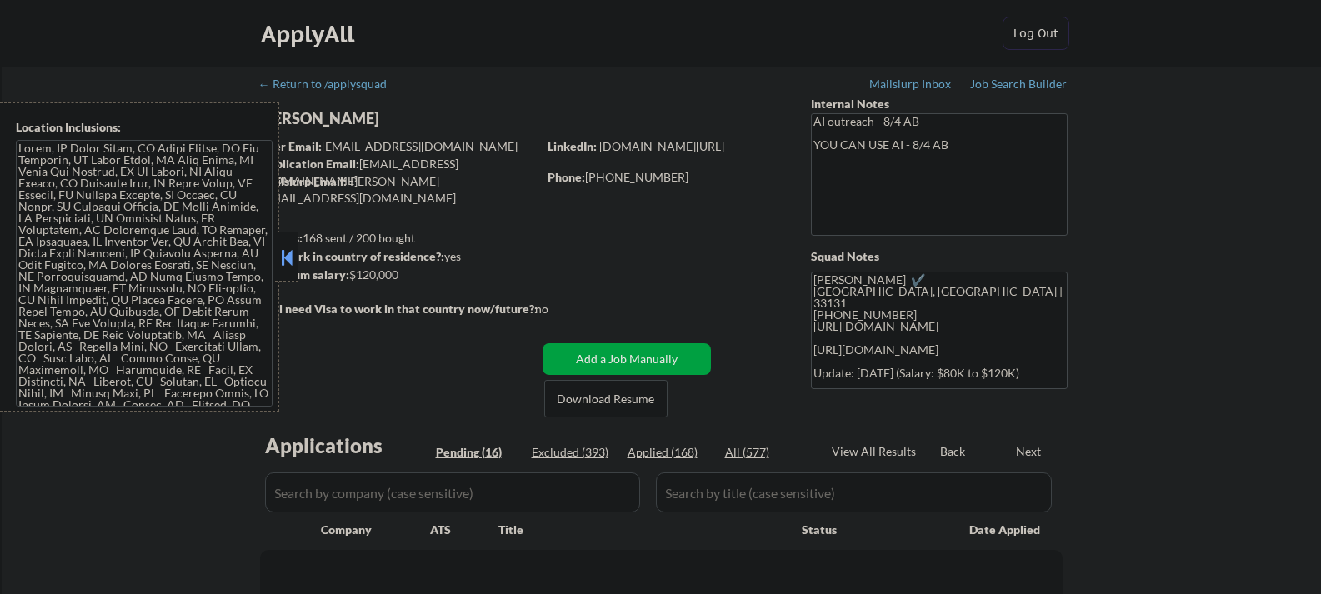
select select ""pending""
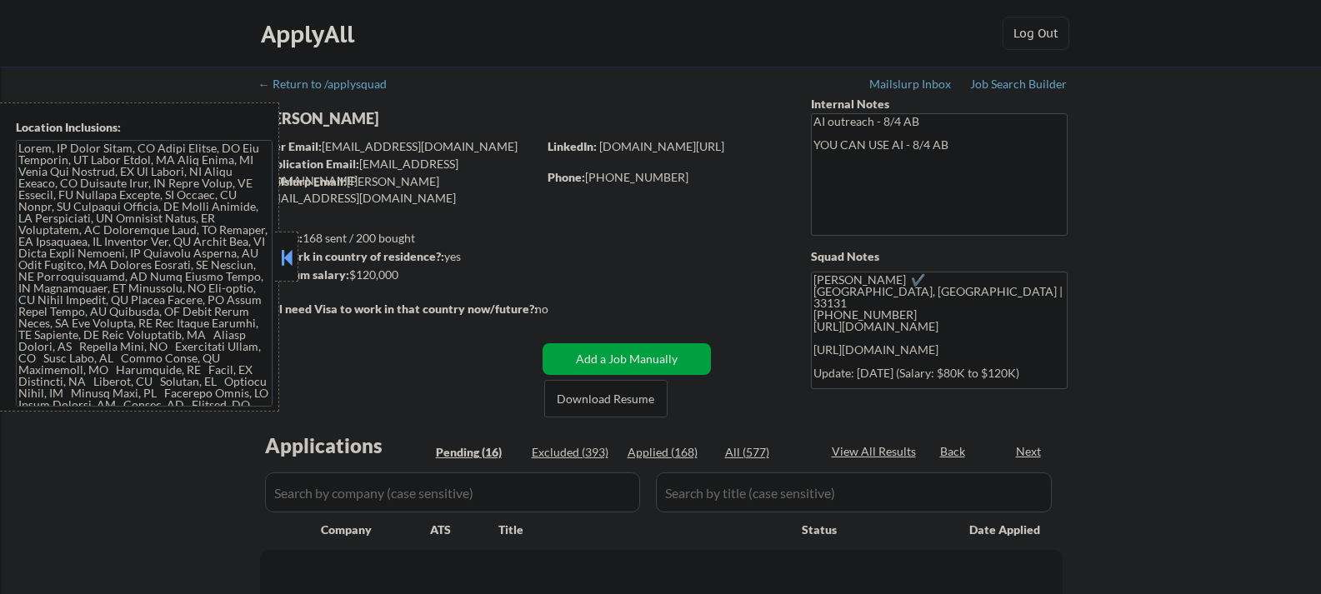
select select ""pending""
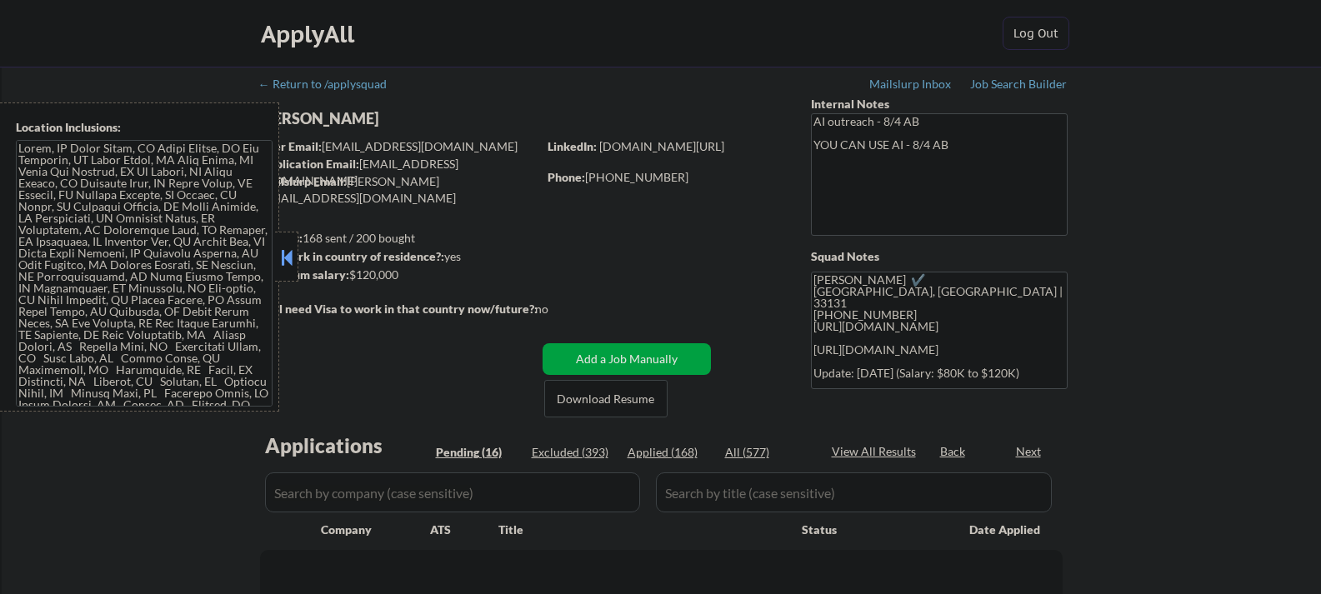
select select ""pending""
